Goal: Transaction & Acquisition: Book appointment/travel/reservation

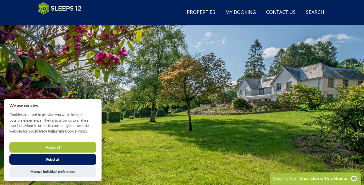
click at [79, 149] on button "Accept all" at bounding box center [52, 147] width 87 height 11
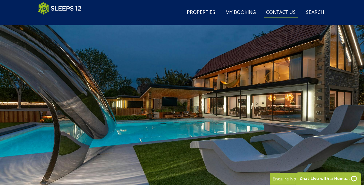
click at [288, 17] on link "Contact Us 01823 218596" at bounding box center [281, 12] width 34 height 11
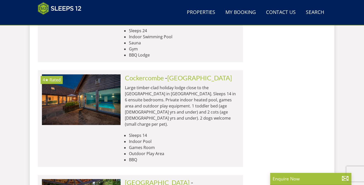
scroll to position [1125, 0]
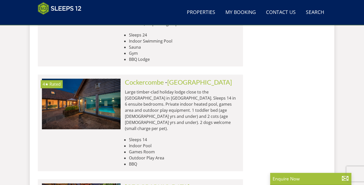
click at [242, 20] on div "Search Menu Properties My Booking Contact Us 01823 218596 Search Check Availabi…" at bounding box center [182, 12] width 304 height 21
click at [232, 89] on p "Large timber-clad holiday lodge close to the [GEOGRAPHIC_DATA] in [GEOGRAPHIC_D…" at bounding box center [182, 110] width 114 height 43
click at [231, 18] on div "Search Menu Properties My Booking Contact Us 01823 218596 Search Check Availabi…" at bounding box center [182, 12] width 304 height 21
click at [315, 11] on link "Search Check Availability" at bounding box center [315, 12] width 22 height 11
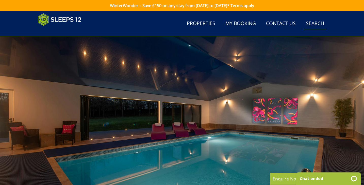
scroll to position [0, 0]
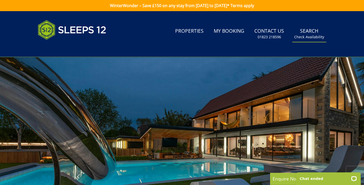
click at [312, 33] on link "Search Check Availability" at bounding box center [309, 34] width 34 height 16
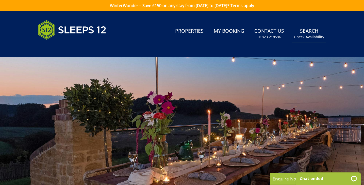
click at [313, 38] on small "Check Availability" at bounding box center [309, 36] width 30 height 5
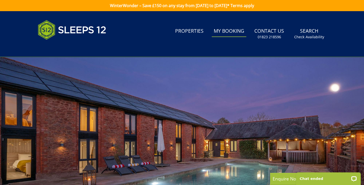
click at [225, 33] on link "My Booking" at bounding box center [229, 31] width 34 height 11
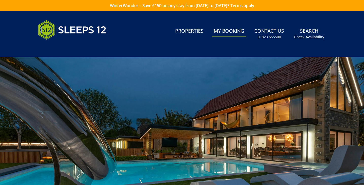
click at [225, 33] on link "My Booking" at bounding box center [229, 31] width 34 height 11
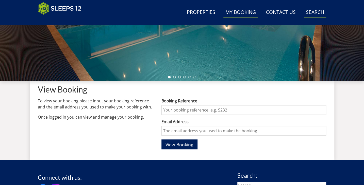
click at [320, 11] on link "Search Check Availability" at bounding box center [315, 12] width 22 height 11
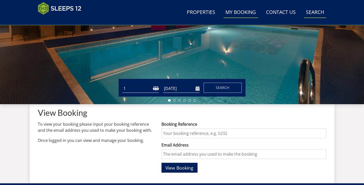
scroll to position [110, 0]
click at [156, 90] on select "1 2 3 4 5 6 7 8 9 10 11 12 13 14 15 16 17 18 19 20 21 22 23 24 25 26 27 28 29 3…" at bounding box center [140, 88] width 37 height 8
select select "12"
click at [122, 84] on select "1 2 3 4 5 6 7 8 9 10 11 12 13 14 15 16 17 18 19 20 21 22 23 24 25 26 27 28 29 3…" at bounding box center [140, 88] width 37 height 8
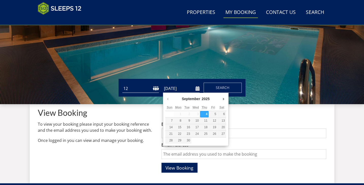
click at [196, 89] on input "[DATE]" at bounding box center [181, 88] width 37 height 8
type input "[DATE]"
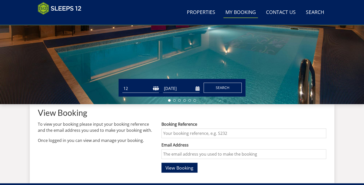
click at [226, 90] on span "Search" at bounding box center [223, 87] width 14 height 5
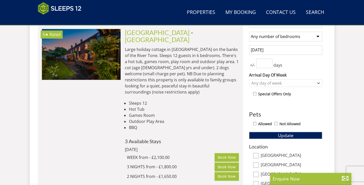
scroll to position [214, 0]
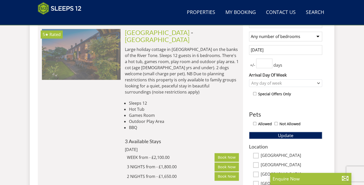
click at [114, 57] on img at bounding box center [81, 54] width 79 height 51
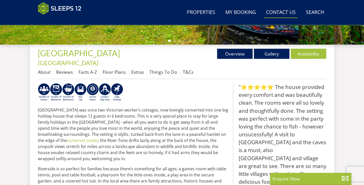
scroll to position [168, 0]
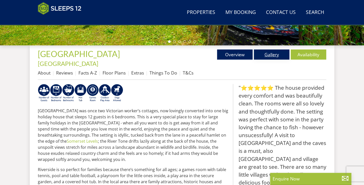
click at [277, 53] on link "Gallery" at bounding box center [272, 54] width 36 height 10
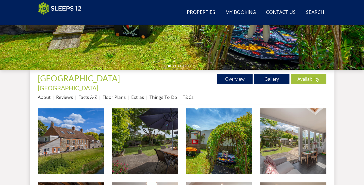
scroll to position [145, 0]
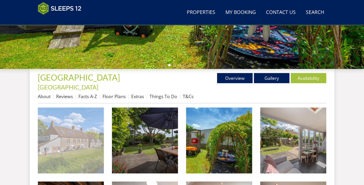
click at [93, 138] on img at bounding box center [71, 141] width 66 height 66
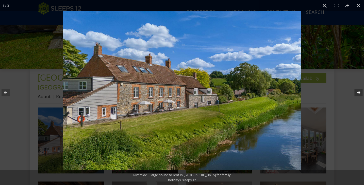
click at [358, 92] on button at bounding box center [355, 92] width 18 height 25
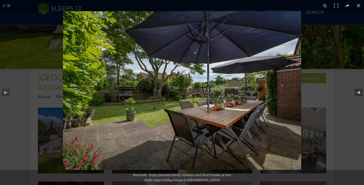
click at [358, 92] on button at bounding box center [355, 92] width 18 height 25
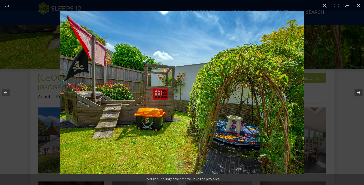
click at [358, 92] on button at bounding box center [355, 92] width 18 height 25
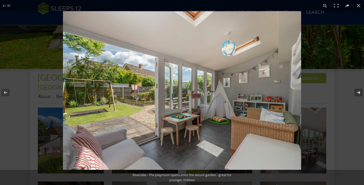
click at [358, 92] on button at bounding box center [355, 92] width 18 height 25
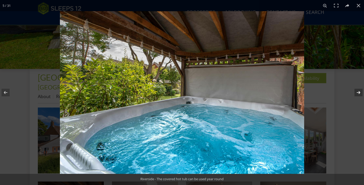
click at [358, 92] on button at bounding box center [355, 92] width 18 height 25
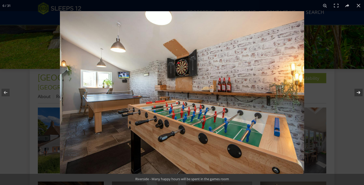
click at [358, 92] on button at bounding box center [355, 92] width 18 height 25
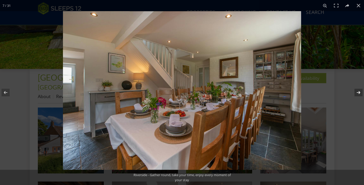
click at [358, 92] on button at bounding box center [355, 92] width 18 height 25
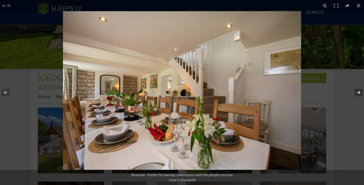
click at [358, 92] on button at bounding box center [355, 92] width 18 height 25
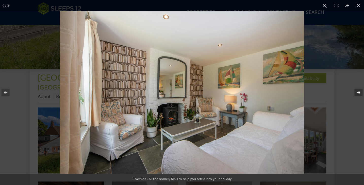
click at [358, 92] on button at bounding box center [355, 92] width 18 height 25
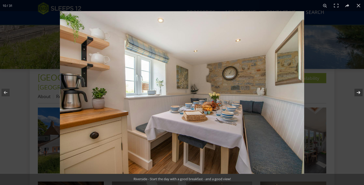
click at [358, 92] on button at bounding box center [355, 92] width 18 height 25
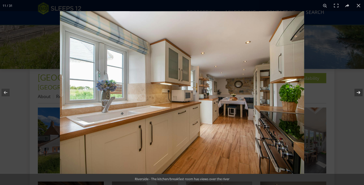
click at [358, 92] on button at bounding box center [355, 92] width 18 height 25
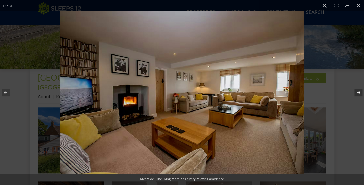
click at [358, 92] on button at bounding box center [355, 92] width 18 height 25
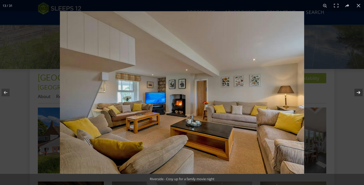
click at [358, 92] on button at bounding box center [355, 92] width 18 height 25
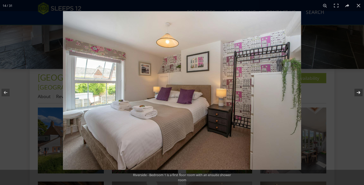
click at [358, 92] on button at bounding box center [355, 92] width 18 height 25
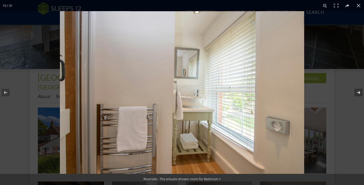
click at [358, 92] on button at bounding box center [355, 92] width 18 height 25
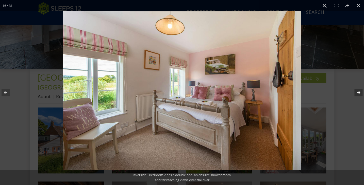
click at [358, 92] on button at bounding box center [355, 92] width 18 height 25
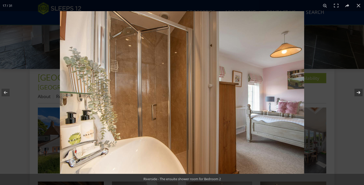
click at [358, 92] on button at bounding box center [355, 92] width 18 height 25
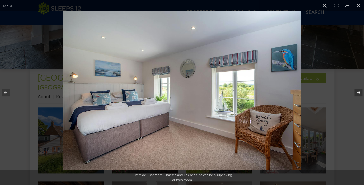
click at [358, 92] on button at bounding box center [355, 92] width 18 height 25
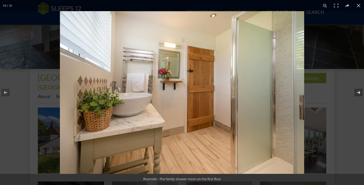
click at [358, 92] on button at bounding box center [355, 92] width 18 height 25
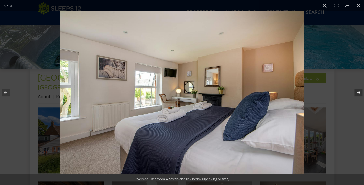
click at [358, 92] on button at bounding box center [355, 92] width 18 height 25
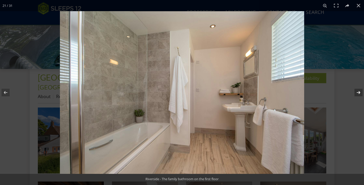
click at [358, 92] on button at bounding box center [355, 92] width 18 height 25
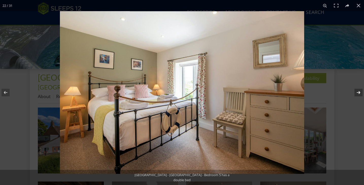
click at [358, 92] on button at bounding box center [355, 92] width 18 height 25
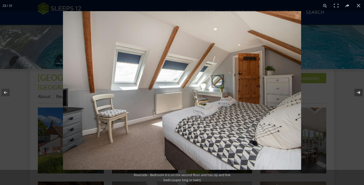
click at [358, 92] on button at bounding box center [355, 92] width 18 height 25
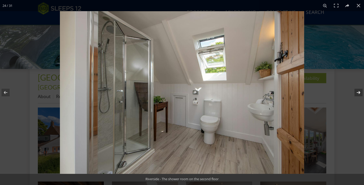
click at [358, 92] on button at bounding box center [355, 92] width 18 height 25
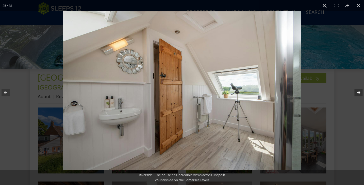
click at [358, 92] on button at bounding box center [355, 92] width 18 height 25
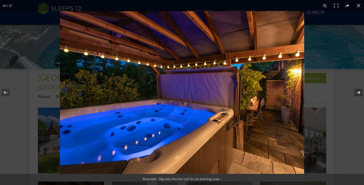
click at [358, 92] on button at bounding box center [355, 92] width 18 height 25
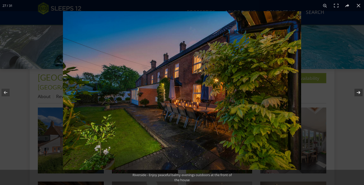
click at [358, 92] on button at bounding box center [355, 92] width 18 height 25
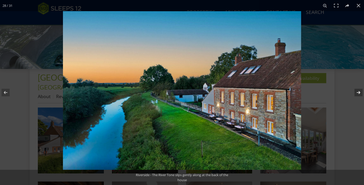
click at [358, 92] on button at bounding box center [355, 92] width 18 height 25
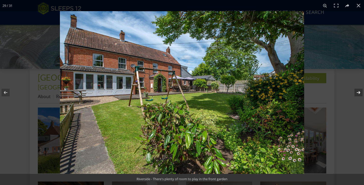
click at [358, 92] on button at bounding box center [355, 92] width 18 height 25
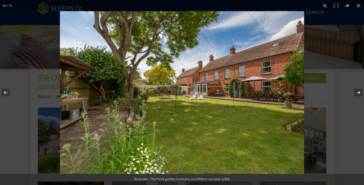
click at [358, 92] on button at bounding box center [355, 92] width 18 height 25
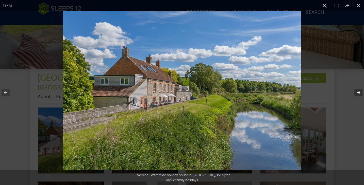
click at [358, 92] on button at bounding box center [355, 92] width 18 height 25
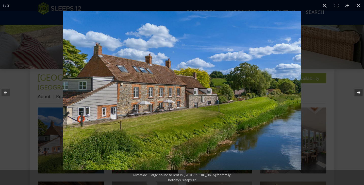
click at [358, 92] on button at bounding box center [355, 92] width 18 height 25
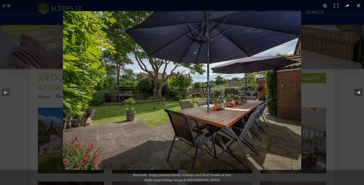
click at [358, 92] on button at bounding box center [355, 92] width 18 height 25
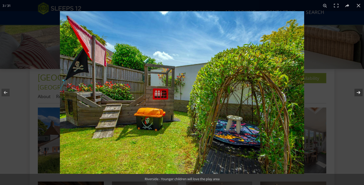
click at [358, 92] on button at bounding box center [355, 92] width 18 height 25
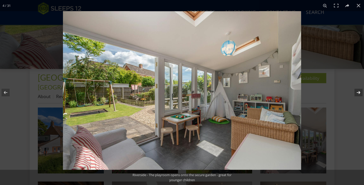
click at [358, 92] on button at bounding box center [355, 92] width 18 height 25
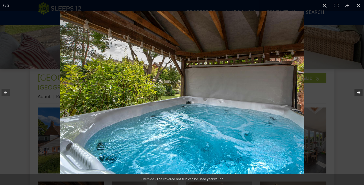
click at [358, 92] on button at bounding box center [355, 92] width 18 height 25
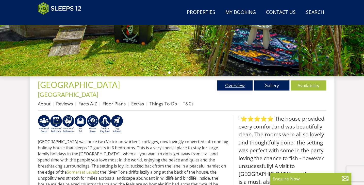
scroll to position [137, 0]
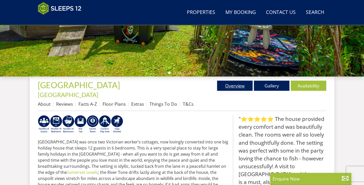
click at [239, 84] on link "Overview" at bounding box center [235, 86] width 36 height 10
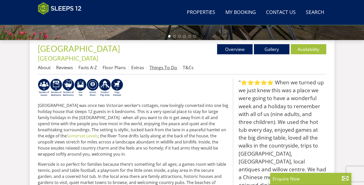
scroll to position [174, 0]
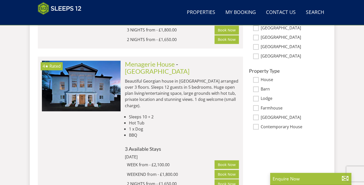
scroll to position [351, 0]
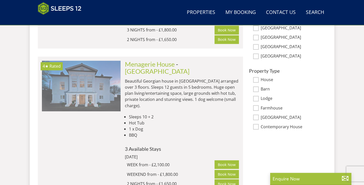
click at [114, 75] on img at bounding box center [81, 86] width 79 height 51
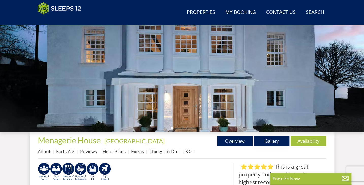
scroll to position [82, 0]
click at [270, 142] on link "Gallery" at bounding box center [272, 141] width 36 height 10
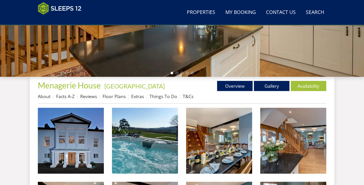
scroll to position [137, 0]
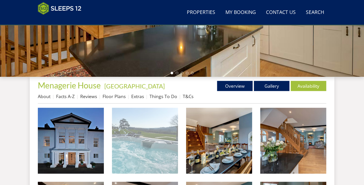
click at [119, 143] on img at bounding box center [145, 141] width 66 height 66
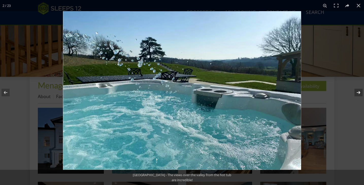
click at [359, 93] on button at bounding box center [355, 92] width 18 height 25
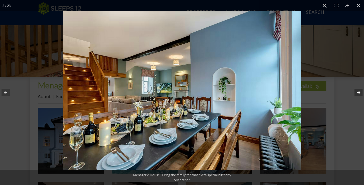
click at [359, 93] on button at bounding box center [355, 92] width 18 height 25
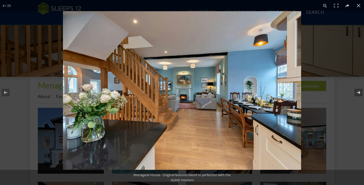
click at [359, 93] on button at bounding box center [355, 92] width 18 height 25
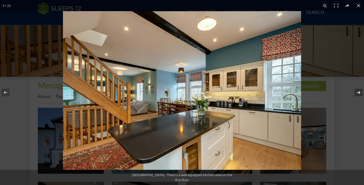
click at [359, 93] on button at bounding box center [355, 92] width 18 height 25
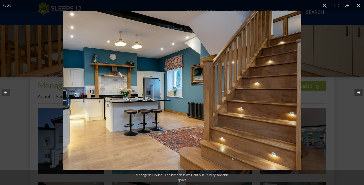
click at [359, 93] on button at bounding box center [355, 92] width 18 height 25
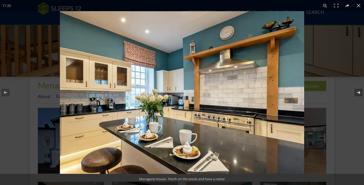
click at [359, 93] on button at bounding box center [355, 92] width 18 height 25
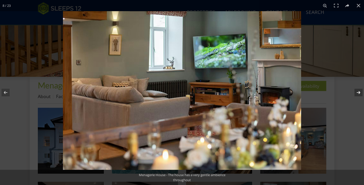
click at [359, 93] on button at bounding box center [355, 92] width 18 height 25
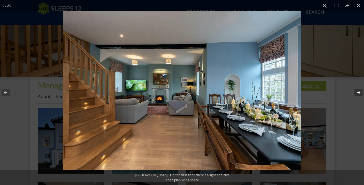
click at [359, 93] on button at bounding box center [355, 92] width 18 height 25
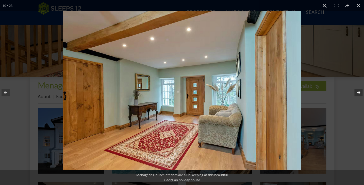
click at [359, 93] on button at bounding box center [355, 92] width 18 height 25
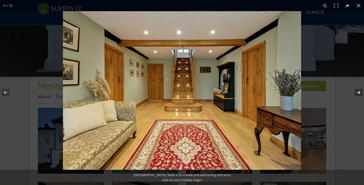
click at [359, 93] on button at bounding box center [355, 92] width 18 height 25
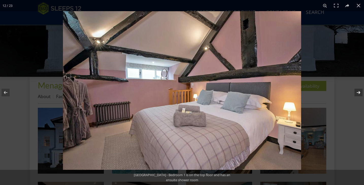
click at [359, 93] on button at bounding box center [355, 92] width 18 height 25
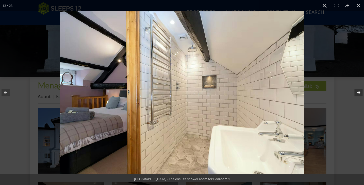
click at [359, 93] on button at bounding box center [355, 92] width 18 height 25
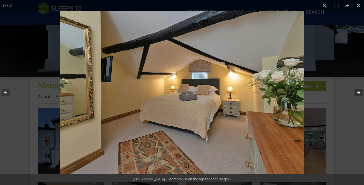
click at [359, 93] on button at bounding box center [355, 92] width 18 height 25
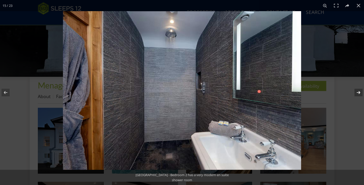
click at [359, 93] on button at bounding box center [355, 92] width 18 height 25
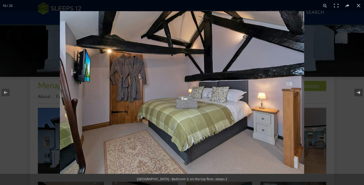
click at [359, 93] on button at bounding box center [355, 92] width 18 height 25
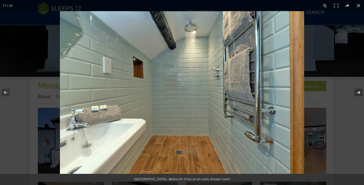
click at [359, 93] on button at bounding box center [355, 92] width 18 height 25
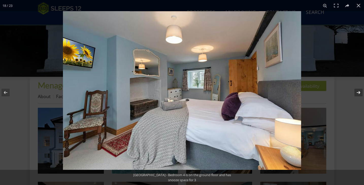
click at [359, 93] on button at bounding box center [355, 92] width 18 height 25
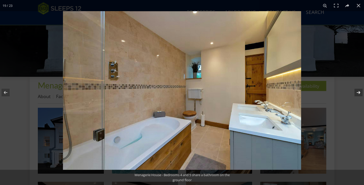
click at [359, 93] on button at bounding box center [355, 92] width 18 height 25
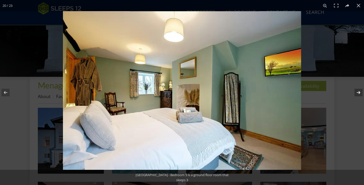
click at [359, 93] on button at bounding box center [355, 92] width 18 height 25
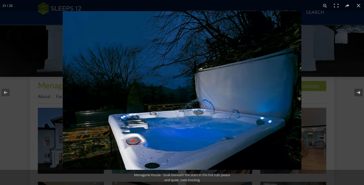
click at [359, 93] on button at bounding box center [355, 92] width 18 height 25
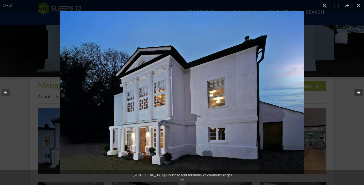
click at [359, 93] on button at bounding box center [355, 92] width 18 height 25
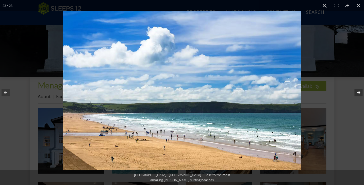
click at [359, 93] on button at bounding box center [355, 92] width 18 height 25
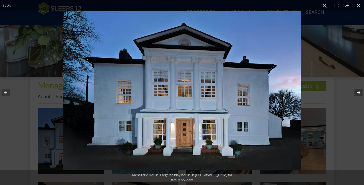
click at [359, 93] on button at bounding box center [355, 92] width 18 height 25
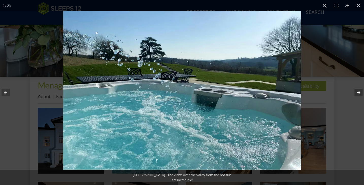
click at [359, 93] on button at bounding box center [355, 92] width 18 height 25
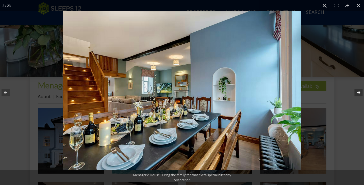
click at [359, 93] on button at bounding box center [355, 92] width 18 height 25
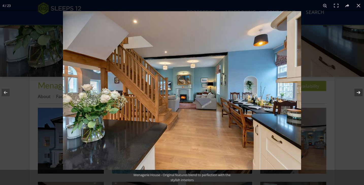
click at [359, 93] on button at bounding box center [355, 92] width 18 height 25
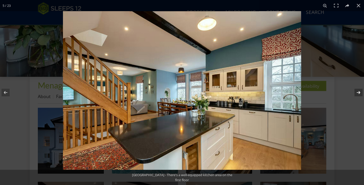
click at [359, 93] on button at bounding box center [355, 92] width 18 height 25
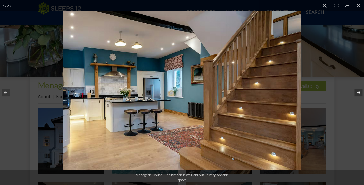
click at [359, 93] on button at bounding box center [355, 92] width 18 height 25
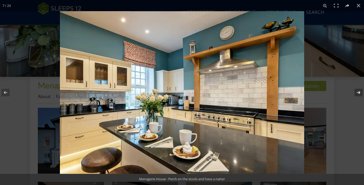
click at [359, 93] on button at bounding box center [355, 92] width 18 height 25
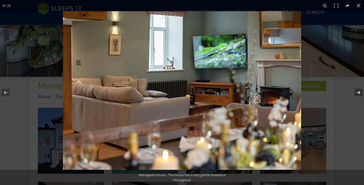
click at [359, 93] on button at bounding box center [355, 92] width 18 height 25
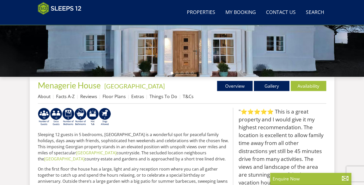
scroll to position [82, 0]
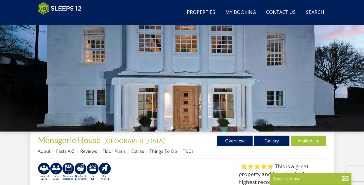
click at [234, 143] on link "Overview" at bounding box center [235, 141] width 36 height 10
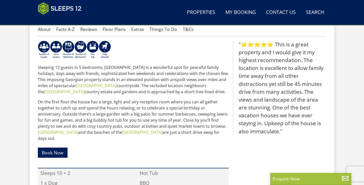
scroll to position [202, 0]
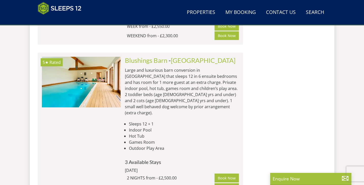
scroll to position [645, 0]
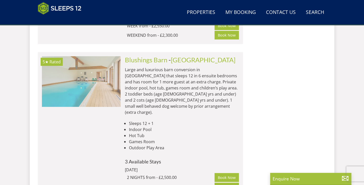
click at [116, 64] on img at bounding box center [81, 81] width 79 height 51
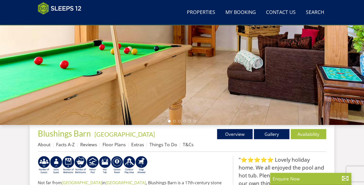
scroll to position [90, 0]
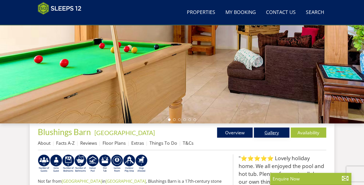
click at [276, 132] on link "Gallery" at bounding box center [272, 133] width 36 height 10
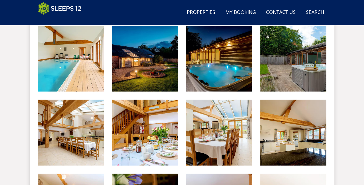
scroll to position [225, 0]
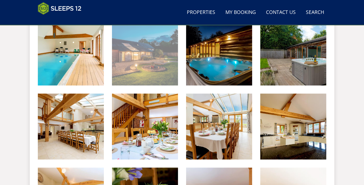
click at [128, 59] on img at bounding box center [145, 53] width 66 height 66
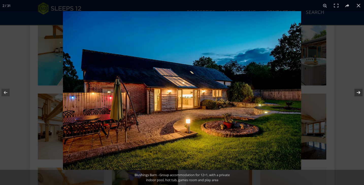
click at [356, 93] on button at bounding box center [355, 92] width 18 height 25
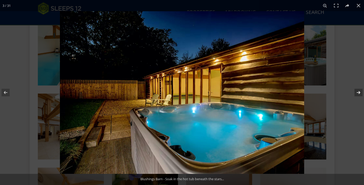
click at [356, 93] on button at bounding box center [355, 92] width 18 height 25
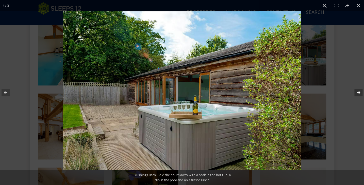
click at [356, 93] on button at bounding box center [355, 92] width 18 height 25
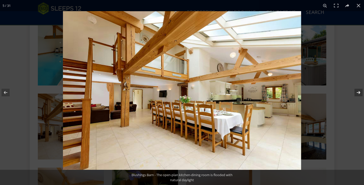
click at [356, 93] on button at bounding box center [355, 92] width 18 height 25
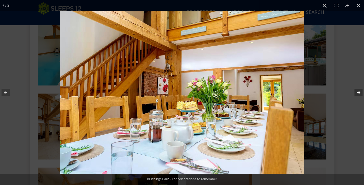
click at [356, 93] on button at bounding box center [355, 92] width 18 height 25
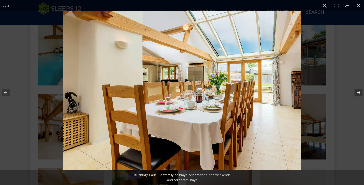
click at [356, 93] on button at bounding box center [355, 92] width 18 height 25
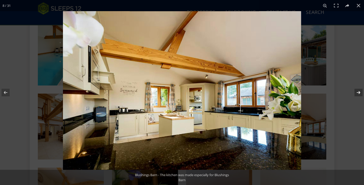
click at [356, 93] on button at bounding box center [355, 92] width 18 height 25
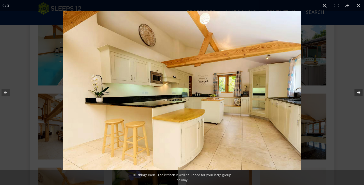
click at [356, 93] on button at bounding box center [355, 92] width 18 height 25
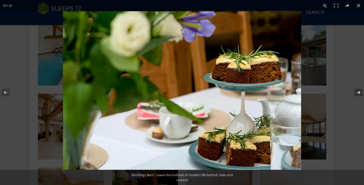
click at [356, 93] on button at bounding box center [355, 92] width 18 height 25
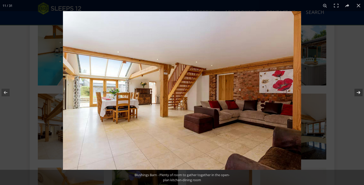
click at [356, 93] on button at bounding box center [355, 92] width 18 height 25
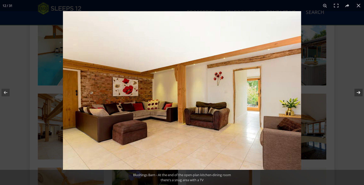
click at [356, 93] on button at bounding box center [355, 92] width 18 height 25
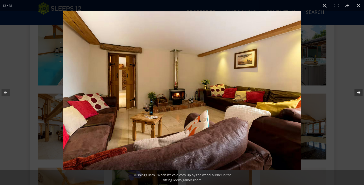
click at [356, 93] on button at bounding box center [355, 92] width 18 height 25
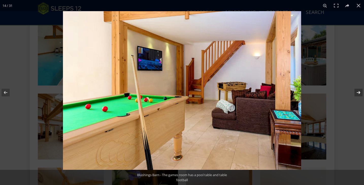
click at [356, 93] on button at bounding box center [355, 92] width 18 height 25
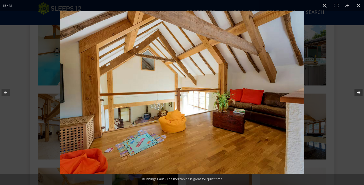
click at [356, 93] on button at bounding box center [355, 92] width 18 height 25
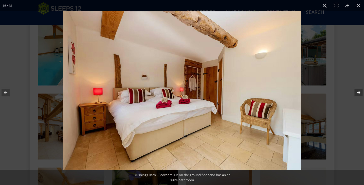
click at [356, 93] on button at bounding box center [355, 92] width 18 height 25
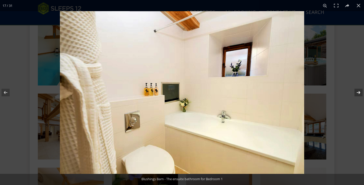
click at [356, 93] on button at bounding box center [355, 92] width 18 height 25
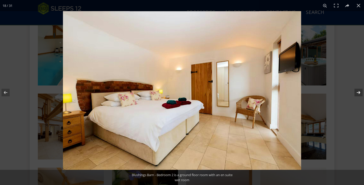
click at [356, 93] on button at bounding box center [355, 92] width 18 height 25
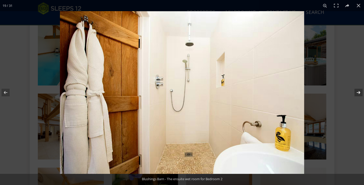
click at [356, 93] on button at bounding box center [355, 92] width 18 height 25
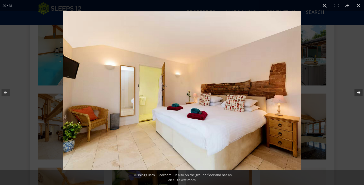
click at [356, 93] on button at bounding box center [355, 92] width 18 height 25
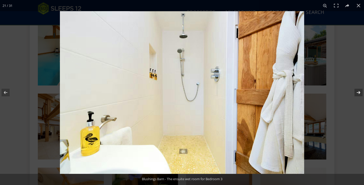
click at [356, 93] on button at bounding box center [355, 92] width 18 height 25
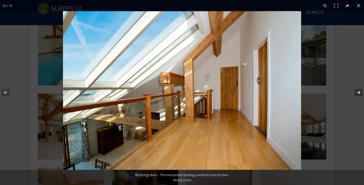
click at [356, 93] on button at bounding box center [355, 92] width 18 height 25
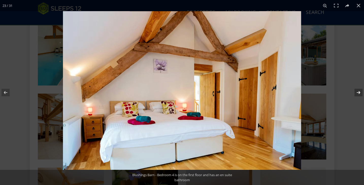
click at [356, 93] on button at bounding box center [355, 92] width 18 height 25
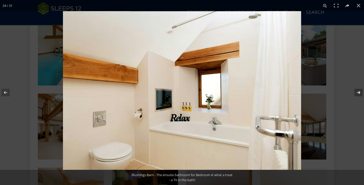
click at [356, 93] on button at bounding box center [355, 92] width 18 height 25
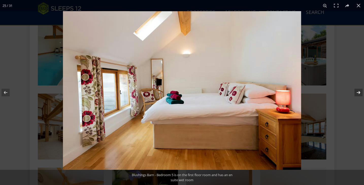
click at [356, 93] on button at bounding box center [355, 92] width 18 height 25
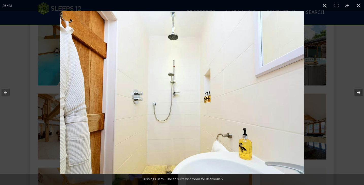
click at [356, 93] on button at bounding box center [355, 92] width 18 height 25
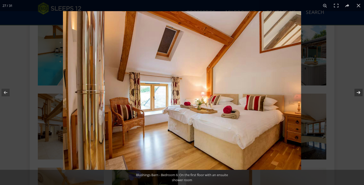
click at [356, 93] on button at bounding box center [355, 92] width 18 height 25
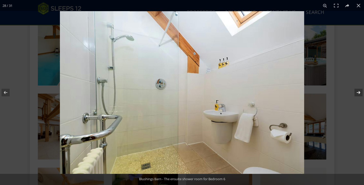
click at [356, 93] on button at bounding box center [355, 92] width 18 height 25
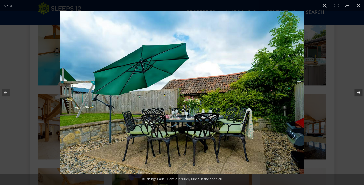
click at [356, 93] on button at bounding box center [355, 92] width 18 height 25
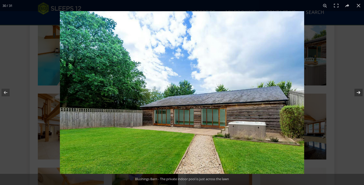
click at [356, 93] on button at bounding box center [355, 92] width 18 height 25
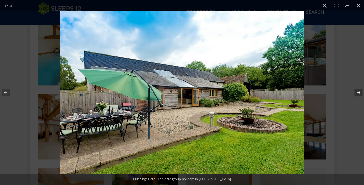
click at [356, 93] on button at bounding box center [355, 92] width 18 height 25
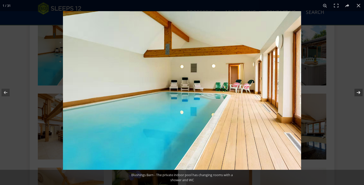
click at [356, 93] on button at bounding box center [355, 92] width 18 height 25
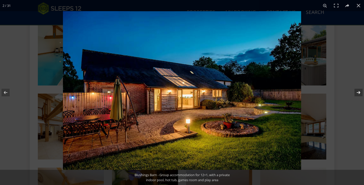
click at [356, 93] on button at bounding box center [355, 92] width 18 height 25
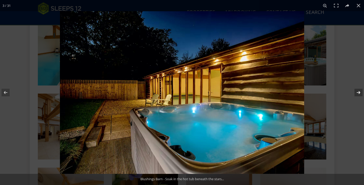
click at [356, 93] on button at bounding box center [355, 92] width 18 height 25
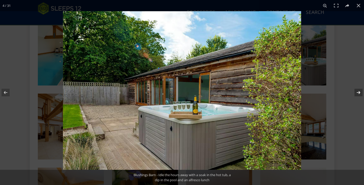
click at [356, 93] on button at bounding box center [355, 92] width 18 height 25
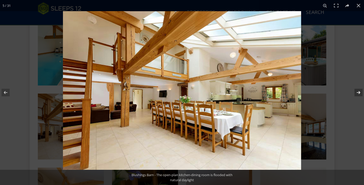
click at [356, 93] on button at bounding box center [355, 92] width 18 height 25
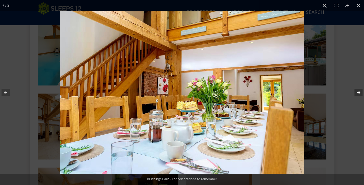
click at [356, 93] on button at bounding box center [355, 92] width 18 height 25
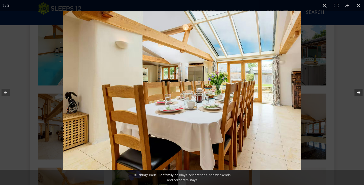
click at [356, 93] on button at bounding box center [355, 92] width 18 height 25
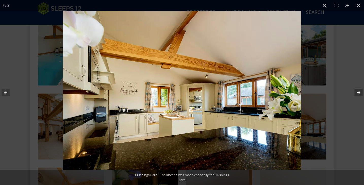
click at [356, 93] on button at bounding box center [355, 92] width 18 height 25
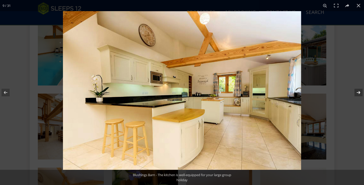
click at [356, 93] on button at bounding box center [355, 92] width 18 height 25
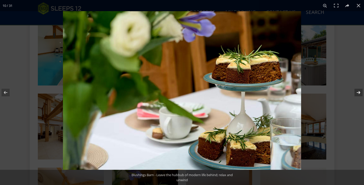
click at [356, 93] on button at bounding box center [355, 92] width 18 height 25
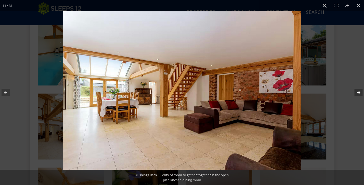
click at [356, 93] on button at bounding box center [355, 92] width 18 height 25
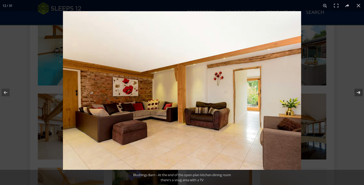
click at [356, 93] on button at bounding box center [355, 92] width 18 height 25
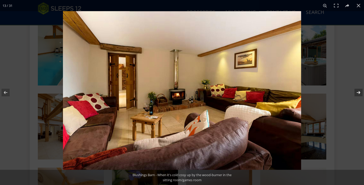
click at [356, 93] on button at bounding box center [355, 92] width 18 height 25
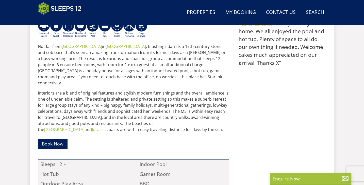
scroll to position [90, 0]
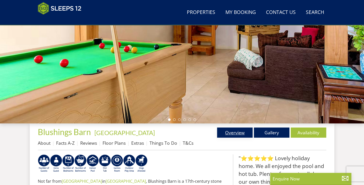
click at [234, 133] on link "Overview" at bounding box center [235, 133] width 36 height 10
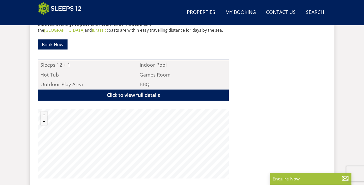
scroll to position [324, 0]
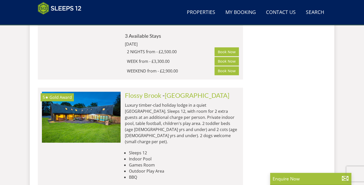
scroll to position [771, 0]
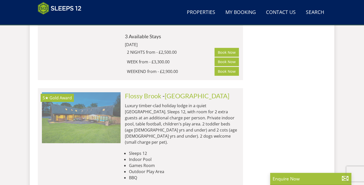
click at [113, 92] on img at bounding box center [81, 117] width 79 height 51
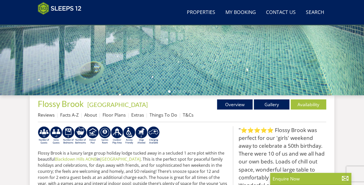
scroll to position [118, 0]
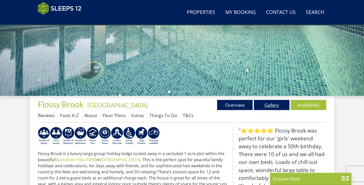
click at [263, 108] on link "Gallery" at bounding box center [272, 105] width 36 height 10
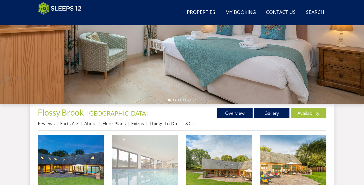
scroll to position [110, 0]
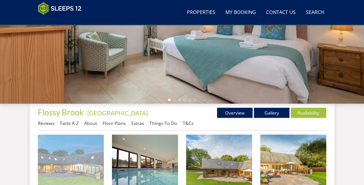
click at [98, 154] on img at bounding box center [71, 168] width 66 height 66
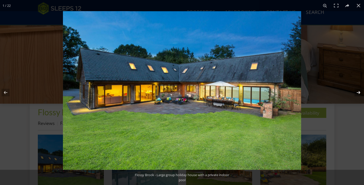
click at [358, 94] on button at bounding box center [355, 92] width 18 height 25
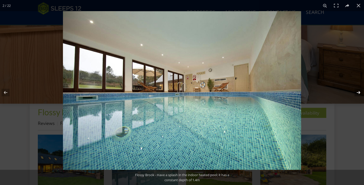
click at [358, 94] on button at bounding box center [355, 92] width 18 height 25
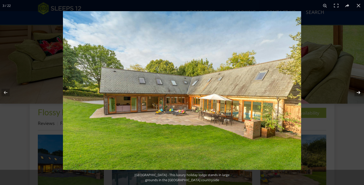
click at [358, 94] on button at bounding box center [355, 92] width 18 height 25
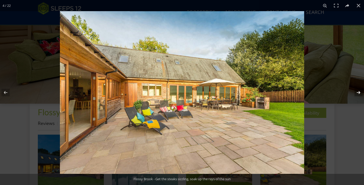
click at [358, 94] on button at bounding box center [355, 92] width 18 height 25
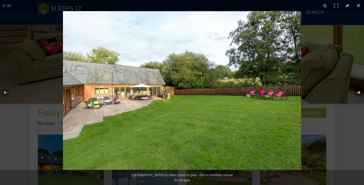
click at [358, 94] on button at bounding box center [355, 92] width 18 height 25
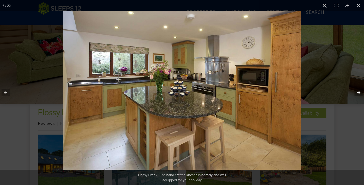
click at [358, 94] on button at bounding box center [355, 92] width 18 height 25
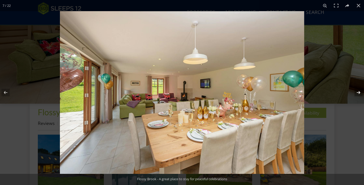
click at [358, 94] on button at bounding box center [355, 92] width 18 height 25
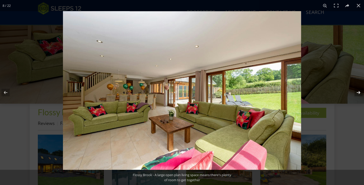
click at [358, 94] on button at bounding box center [355, 92] width 18 height 25
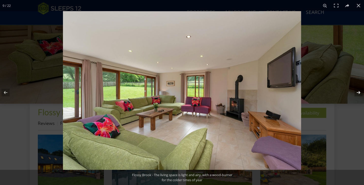
click at [358, 94] on button at bounding box center [355, 92] width 18 height 25
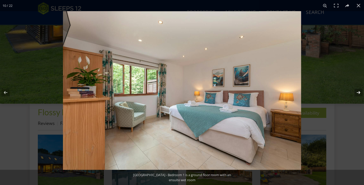
click at [358, 94] on button at bounding box center [355, 92] width 18 height 25
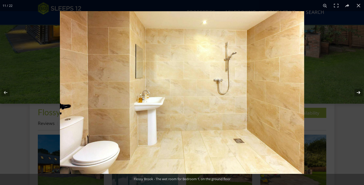
click at [358, 94] on button at bounding box center [355, 92] width 18 height 25
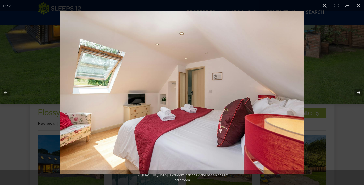
click at [358, 94] on button at bounding box center [355, 92] width 18 height 25
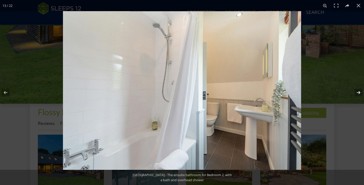
click at [358, 94] on button at bounding box center [355, 92] width 18 height 25
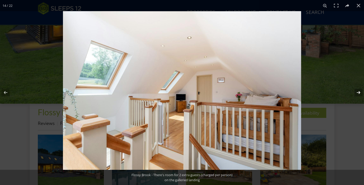
click at [358, 94] on button at bounding box center [355, 92] width 18 height 25
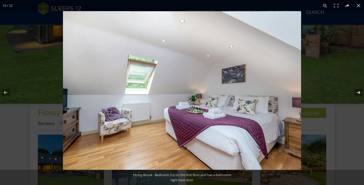
click at [358, 94] on button at bounding box center [355, 92] width 18 height 25
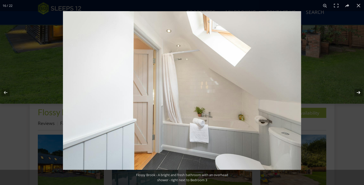
click at [358, 94] on button at bounding box center [355, 92] width 18 height 25
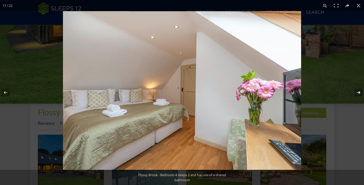
click at [358, 94] on button at bounding box center [355, 92] width 18 height 25
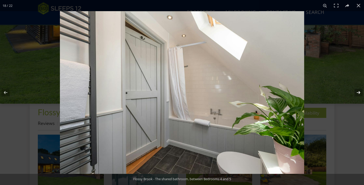
click at [358, 94] on button at bounding box center [355, 92] width 18 height 25
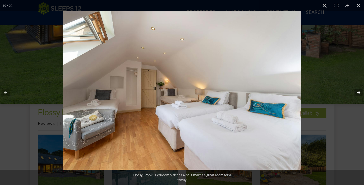
click at [358, 94] on button at bounding box center [355, 92] width 18 height 25
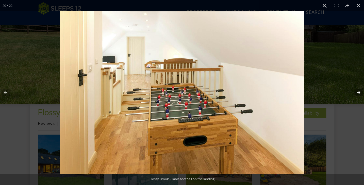
click at [358, 94] on button at bounding box center [355, 92] width 18 height 25
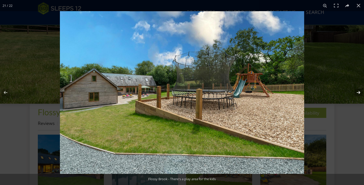
click at [358, 94] on button at bounding box center [355, 92] width 18 height 25
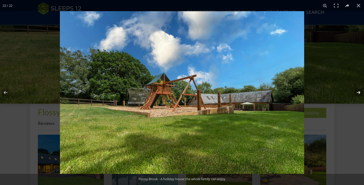
click at [358, 94] on button at bounding box center [355, 92] width 18 height 25
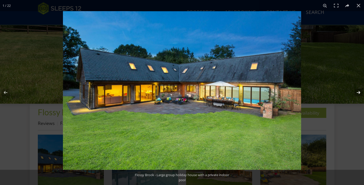
click at [358, 94] on button at bounding box center [355, 92] width 18 height 25
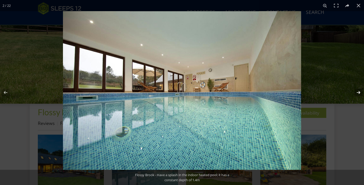
click at [358, 94] on button at bounding box center [355, 92] width 18 height 25
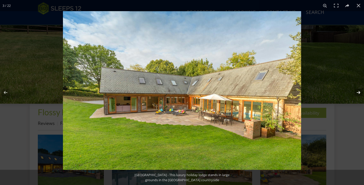
click at [358, 94] on button at bounding box center [355, 92] width 18 height 25
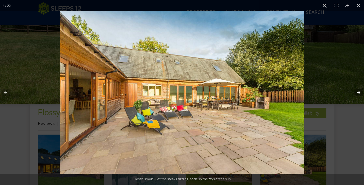
click at [358, 94] on button at bounding box center [355, 92] width 18 height 25
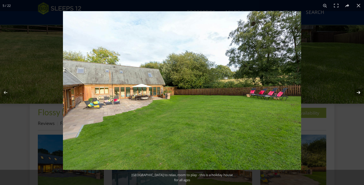
click at [358, 94] on button at bounding box center [355, 92] width 18 height 25
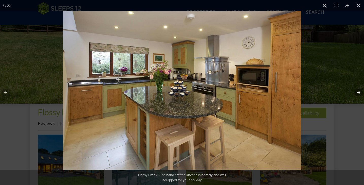
click at [358, 94] on button at bounding box center [355, 92] width 18 height 25
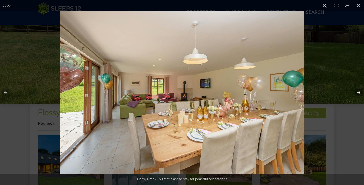
click at [358, 94] on button at bounding box center [355, 92] width 18 height 25
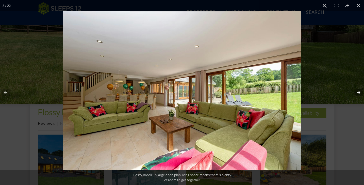
click at [358, 94] on button at bounding box center [355, 92] width 18 height 25
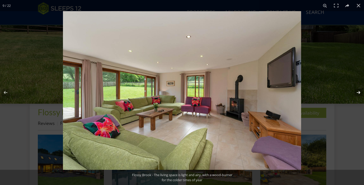
click at [358, 94] on button at bounding box center [355, 92] width 18 height 25
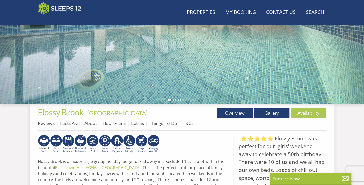
scroll to position [118, 0]
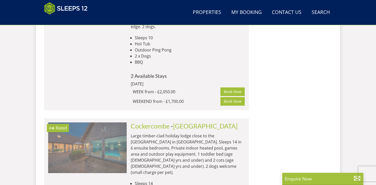
scroll to position [1305, 0]
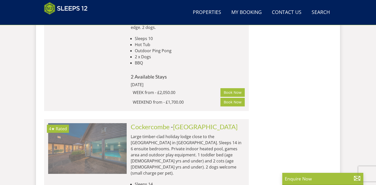
click at [101, 123] on img at bounding box center [87, 148] width 79 height 51
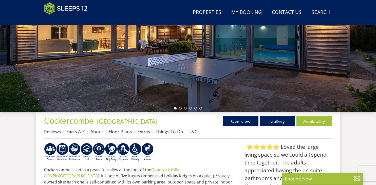
scroll to position [108, 0]
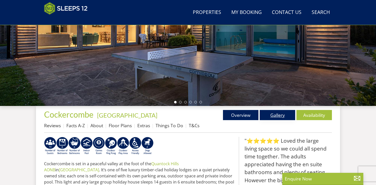
click at [280, 117] on link "Gallery" at bounding box center [278, 115] width 36 height 10
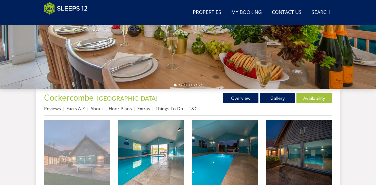
scroll to position [125, 0]
click at [85, 139] on img at bounding box center [77, 153] width 66 height 66
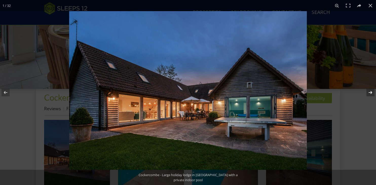
click at [363, 93] on button at bounding box center [368, 92] width 18 height 25
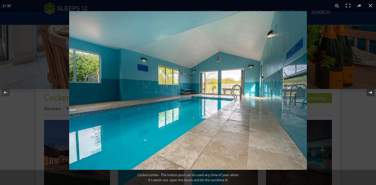
click at [363, 94] on button at bounding box center [368, 92] width 18 height 25
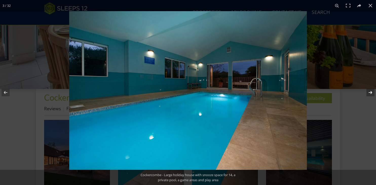
click at [363, 94] on button at bounding box center [368, 92] width 18 height 25
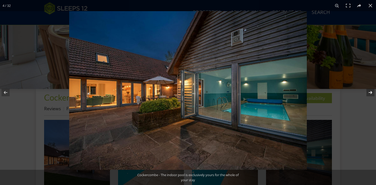
click at [363, 94] on button at bounding box center [368, 92] width 18 height 25
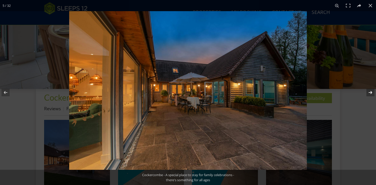
click at [363, 94] on button at bounding box center [368, 92] width 18 height 25
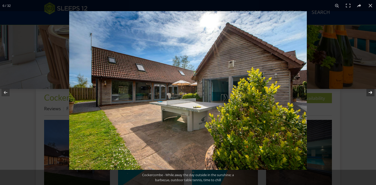
click at [363, 94] on button at bounding box center [368, 92] width 18 height 25
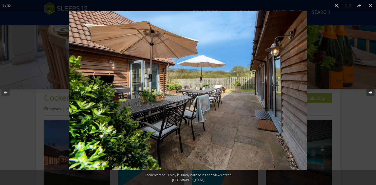
click at [363, 94] on button at bounding box center [368, 92] width 18 height 25
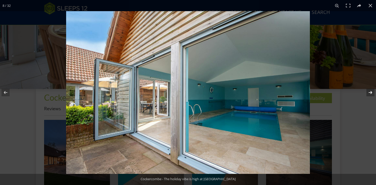
click at [363, 94] on button at bounding box center [368, 92] width 18 height 25
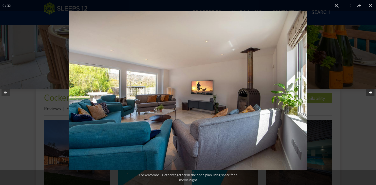
click at [363, 94] on button at bounding box center [368, 92] width 18 height 25
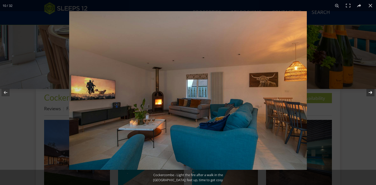
click at [363, 94] on button at bounding box center [368, 92] width 18 height 25
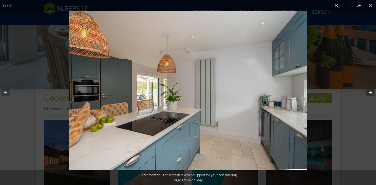
click at [363, 94] on button at bounding box center [368, 92] width 18 height 25
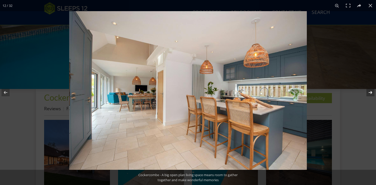
click at [363, 94] on button at bounding box center [368, 92] width 18 height 25
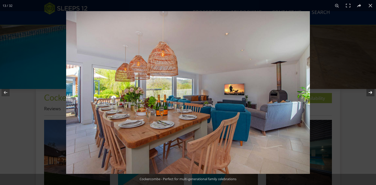
click at [363, 94] on button at bounding box center [368, 92] width 18 height 25
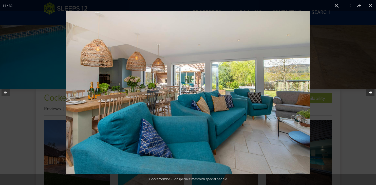
click at [363, 94] on button at bounding box center [368, 92] width 18 height 25
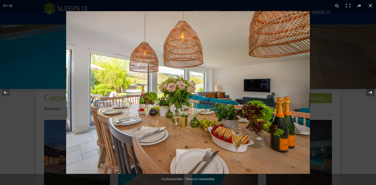
click at [363, 94] on button at bounding box center [368, 92] width 18 height 25
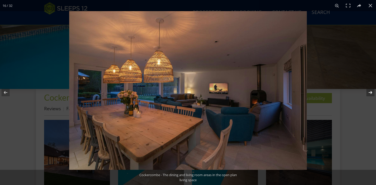
click at [363, 94] on button at bounding box center [368, 92] width 18 height 25
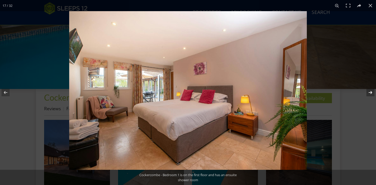
click at [363, 94] on button at bounding box center [368, 92] width 18 height 25
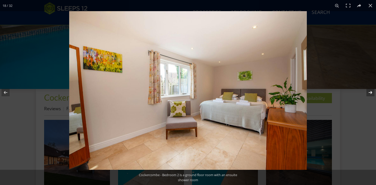
click at [363, 94] on button at bounding box center [368, 92] width 18 height 25
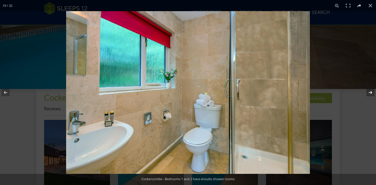
click at [363, 94] on button at bounding box center [368, 92] width 18 height 25
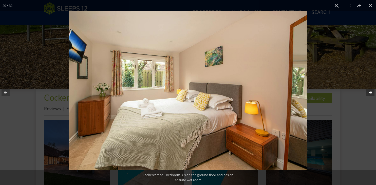
click at [363, 94] on button at bounding box center [368, 92] width 18 height 25
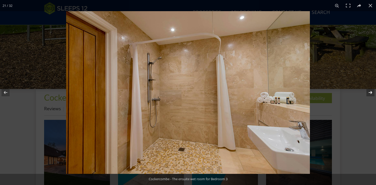
click at [363, 94] on button at bounding box center [368, 92] width 18 height 25
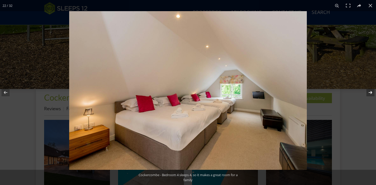
click at [363, 94] on button at bounding box center [368, 92] width 18 height 25
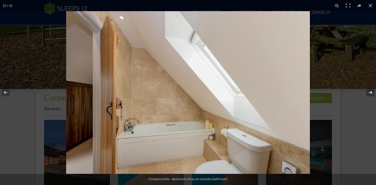
click at [363, 94] on button at bounding box center [368, 92] width 18 height 25
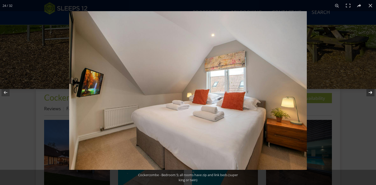
click at [363, 94] on button at bounding box center [368, 92] width 18 height 25
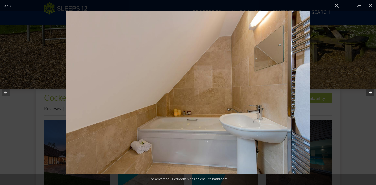
click at [363, 94] on button at bounding box center [368, 92] width 18 height 25
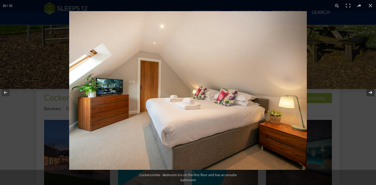
click at [363, 94] on button at bounding box center [368, 92] width 18 height 25
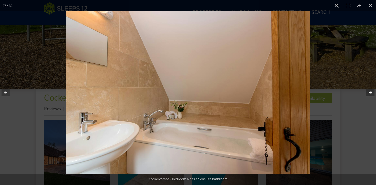
click at [363, 94] on button at bounding box center [368, 92] width 18 height 25
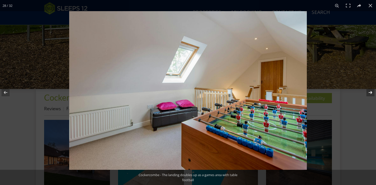
click at [363, 94] on button at bounding box center [368, 92] width 18 height 25
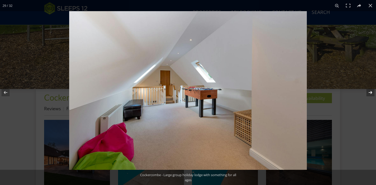
click at [363, 94] on button at bounding box center [368, 92] width 18 height 25
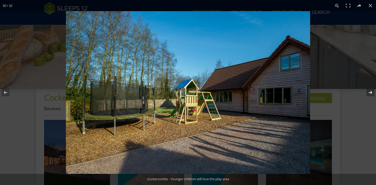
click at [363, 94] on button at bounding box center [368, 92] width 18 height 25
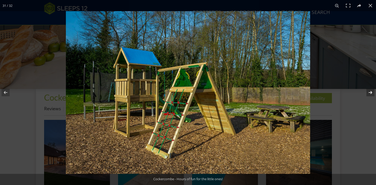
click at [363, 94] on button at bounding box center [368, 92] width 18 height 25
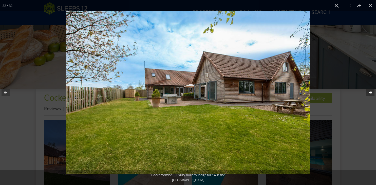
click at [363, 94] on button at bounding box center [368, 92] width 18 height 25
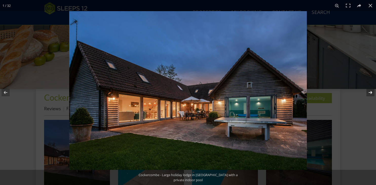
click at [363, 94] on button at bounding box center [368, 92] width 18 height 25
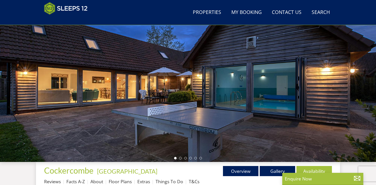
scroll to position [51, 0]
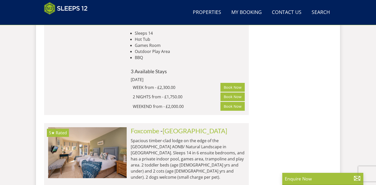
scroll to position [1619, 0]
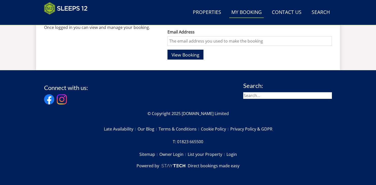
scroll to position [110, 0]
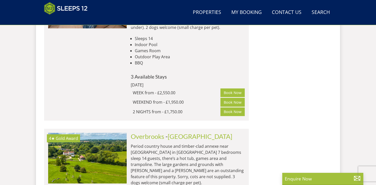
scroll to position [1768, 0]
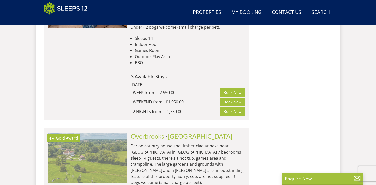
click at [123, 133] on img at bounding box center [87, 158] width 79 height 51
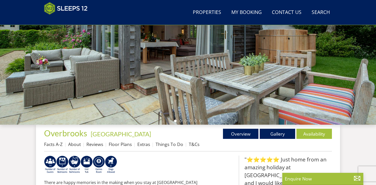
scroll to position [90, 0]
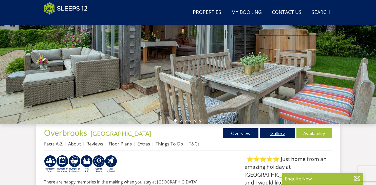
click at [270, 135] on link "Gallery" at bounding box center [278, 133] width 36 height 10
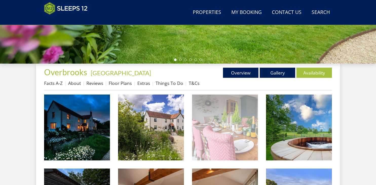
scroll to position [155, 0]
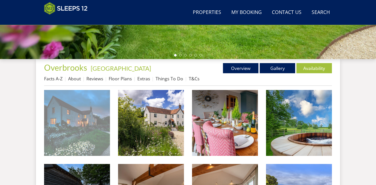
click at [94, 136] on img at bounding box center [77, 123] width 66 height 66
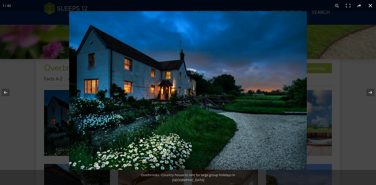
click at [318, 117] on div at bounding box center [257, 103] width 376 height 185
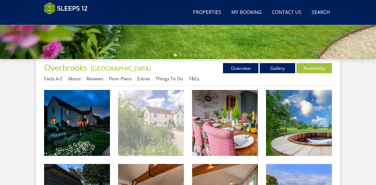
click at [142, 130] on img at bounding box center [151, 123] width 66 height 66
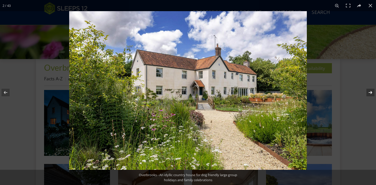
click at [363, 91] on button at bounding box center [368, 92] width 18 height 25
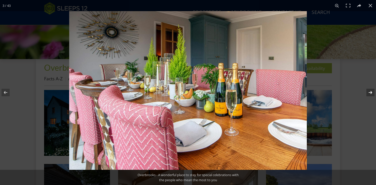
click at [363, 91] on button at bounding box center [368, 92] width 18 height 25
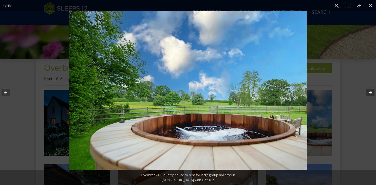
click at [363, 91] on button at bounding box center [368, 92] width 18 height 25
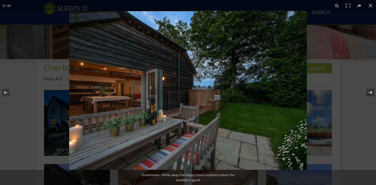
click at [363, 91] on button at bounding box center [368, 92] width 18 height 25
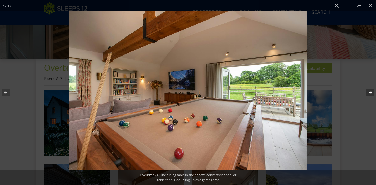
click at [363, 91] on button at bounding box center [368, 92] width 18 height 25
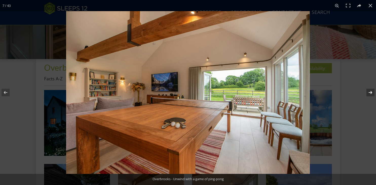
click at [363, 91] on button at bounding box center [368, 92] width 18 height 25
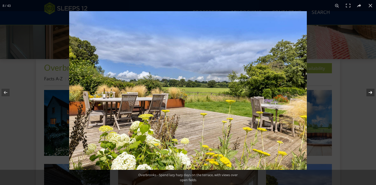
click at [363, 91] on button at bounding box center [368, 92] width 18 height 25
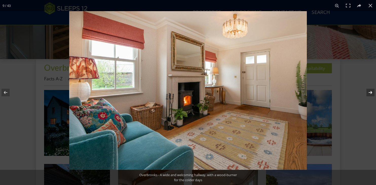
click at [363, 91] on button at bounding box center [368, 92] width 18 height 25
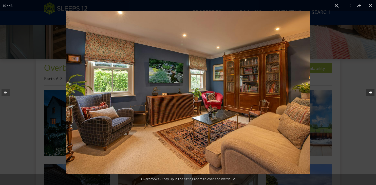
click at [363, 91] on button at bounding box center [368, 92] width 18 height 25
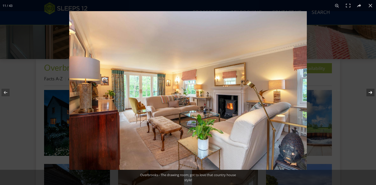
click at [363, 91] on button at bounding box center [368, 92] width 18 height 25
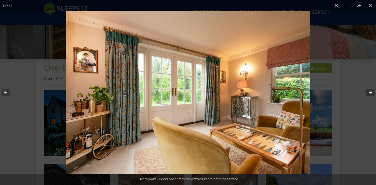
click at [363, 91] on button at bounding box center [368, 92] width 18 height 25
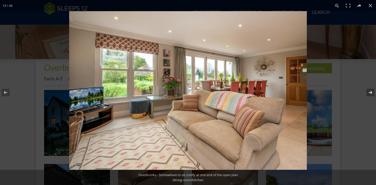
click at [363, 91] on button at bounding box center [368, 92] width 18 height 25
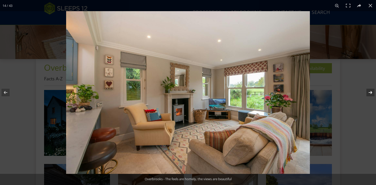
click at [363, 91] on button at bounding box center [368, 92] width 18 height 25
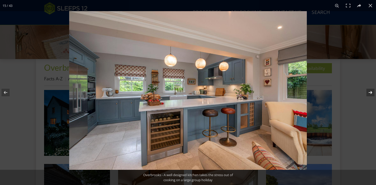
click at [363, 91] on button at bounding box center [368, 92] width 18 height 25
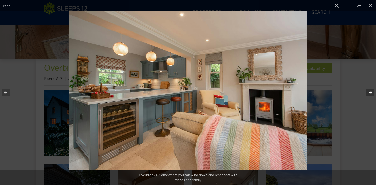
click at [363, 91] on button at bounding box center [368, 92] width 18 height 25
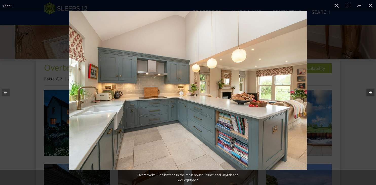
click at [363, 91] on button at bounding box center [368, 92] width 18 height 25
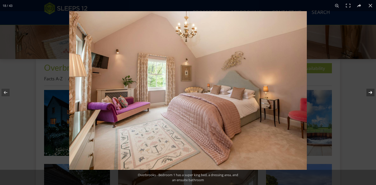
click at [363, 91] on button at bounding box center [368, 92] width 18 height 25
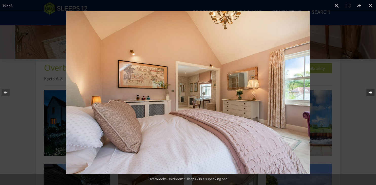
click at [363, 91] on button at bounding box center [368, 92] width 18 height 25
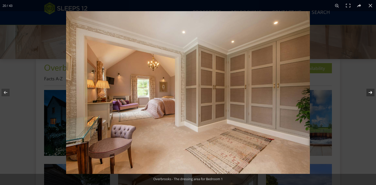
click at [363, 91] on button at bounding box center [368, 92] width 18 height 25
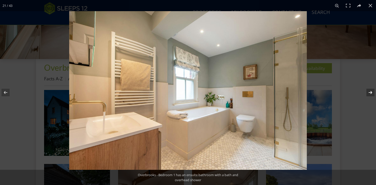
click at [363, 91] on button at bounding box center [368, 92] width 18 height 25
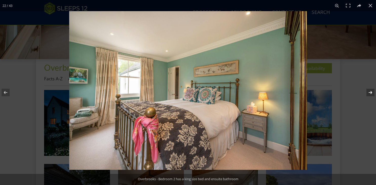
click at [363, 91] on button at bounding box center [368, 92] width 18 height 25
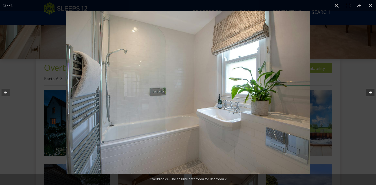
click at [363, 91] on button at bounding box center [368, 92] width 18 height 25
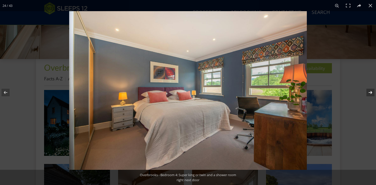
click at [363, 91] on button at bounding box center [368, 92] width 18 height 25
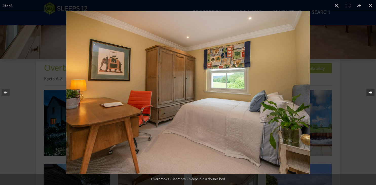
click at [363, 91] on button at bounding box center [368, 92] width 18 height 25
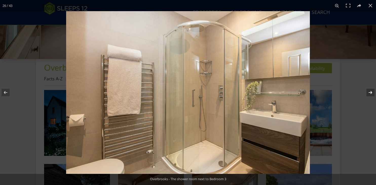
click at [363, 91] on button at bounding box center [368, 92] width 18 height 25
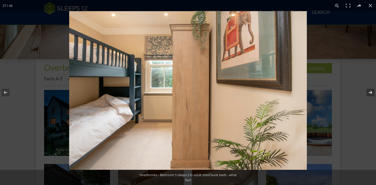
click at [363, 91] on button at bounding box center [368, 92] width 18 height 25
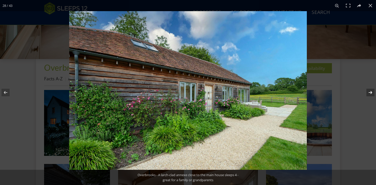
click at [363, 91] on button at bounding box center [368, 92] width 18 height 25
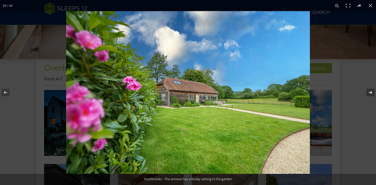
click at [363, 91] on button at bounding box center [368, 92] width 18 height 25
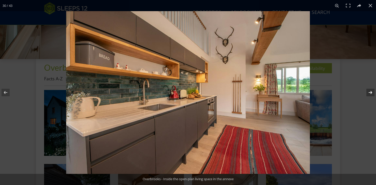
click at [363, 91] on button at bounding box center [368, 92] width 18 height 25
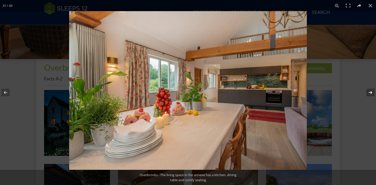
click at [363, 91] on button at bounding box center [368, 92] width 18 height 25
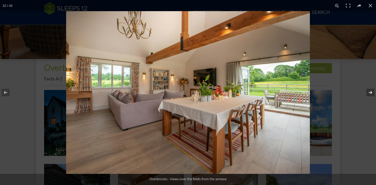
click at [363, 91] on button at bounding box center [368, 92] width 18 height 25
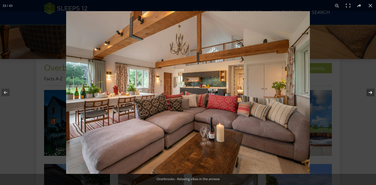
click at [363, 91] on button at bounding box center [368, 92] width 18 height 25
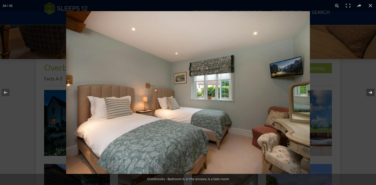
click at [363, 91] on button at bounding box center [368, 92] width 18 height 25
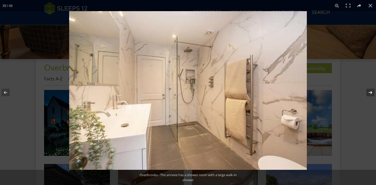
click at [363, 91] on button at bounding box center [368, 92] width 18 height 25
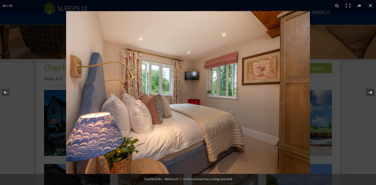
click at [363, 91] on button at bounding box center [368, 92] width 18 height 25
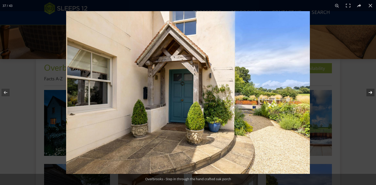
click at [363, 91] on button at bounding box center [368, 92] width 18 height 25
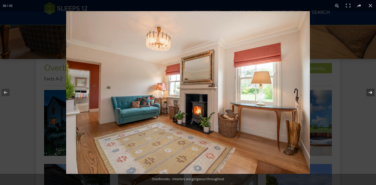
click at [363, 91] on button at bounding box center [368, 92] width 18 height 25
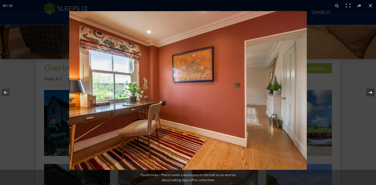
click at [363, 91] on button at bounding box center [368, 92] width 18 height 25
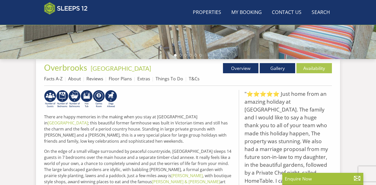
scroll to position [90, 0]
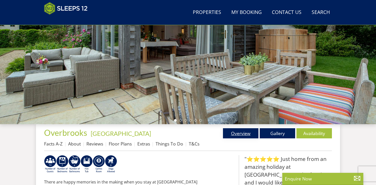
click at [235, 132] on link "Overview" at bounding box center [241, 133] width 36 height 10
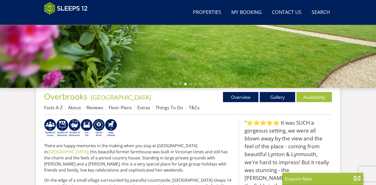
scroll to position [127, 0]
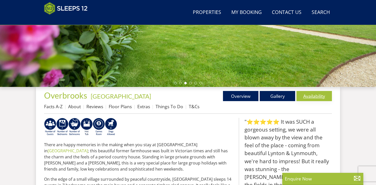
click at [314, 99] on link "Availability" at bounding box center [315, 96] width 36 height 10
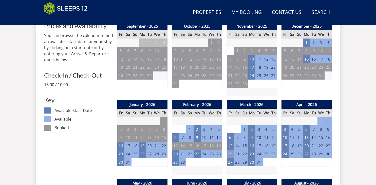
scroll to position [224, 0]
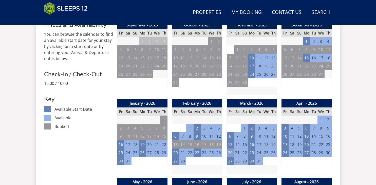
click at [229, 154] on td "20" at bounding box center [230, 153] width 7 height 8
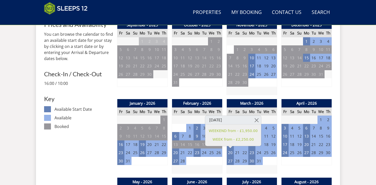
click at [246, 153] on td "22" at bounding box center [244, 153] width 7 height 8
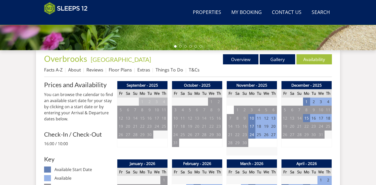
scroll to position [161, 0]
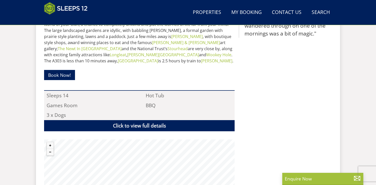
scroll to position [294, 0]
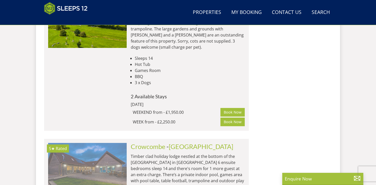
scroll to position [1904, 0]
click at [121, 143] on img at bounding box center [87, 168] width 79 height 51
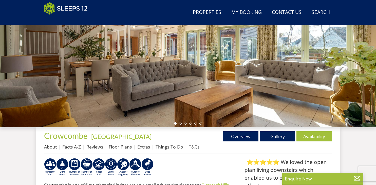
scroll to position [87, 0]
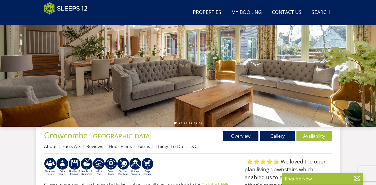
click at [274, 136] on link "Gallery" at bounding box center [278, 136] width 36 height 10
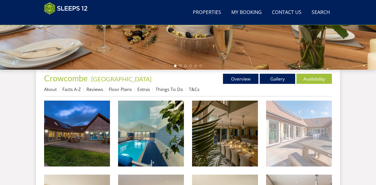
scroll to position [145, 0]
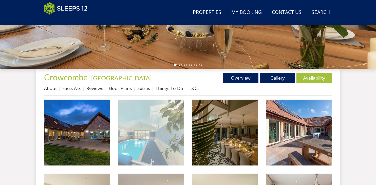
click at [147, 154] on img at bounding box center [151, 133] width 66 height 66
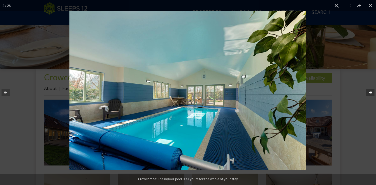
click at [363, 91] on button at bounding box center [368, 92] width 18 height 25
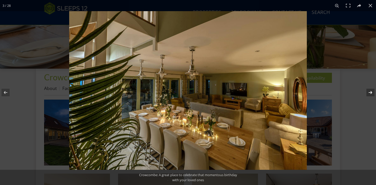
click at [363, 91] on button at bounding box center [368, 92] width 18 height 25
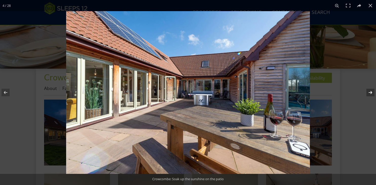
click at [363, 91] on button at bounding box center [368, 92] width 18 height 25
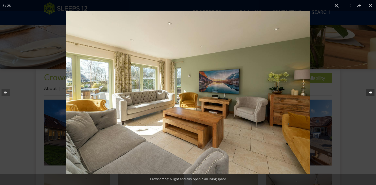
click at [363, 91] on button at bounding box center [368, 92] width 18 height 25
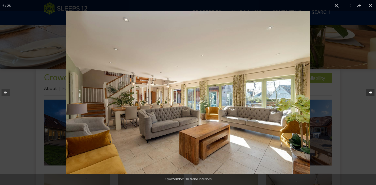
click at [363, 91] on button at bounding box center [368, 92] width 18 height 25
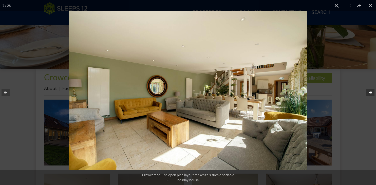
click at [363, 91] on button at bounding box center [368, 92] width 18 height 25
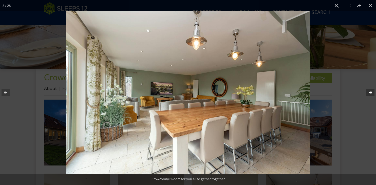
click at [363, 91] on button at bounding box center [368, 92] width 18 height 25
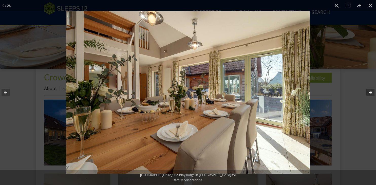
click at [363, 91] on button at bounding box center [368, 92] width 18 height 25
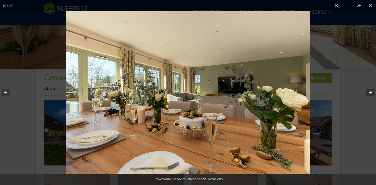
click at [363, 91] on button at bounding box center [368, 92] width 18 height 25
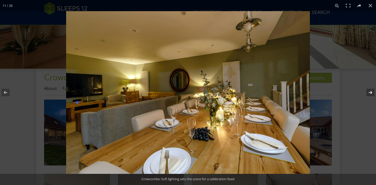
click at [363, 91] on button at bounding box center [368, 92] width 18 height 25
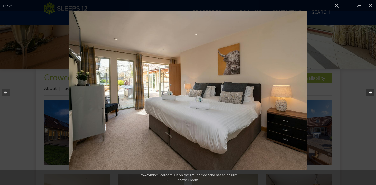
click at [363, 91] on button at bounding box center [368, 92] width 18 height 25
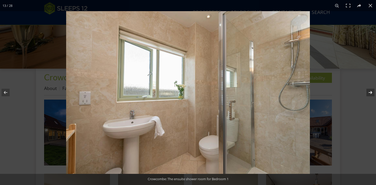
click at [363, 91] on button at bounding box center [368, 92] width 18 height 25
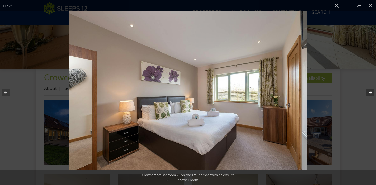
click at [363, 91] on button at bounding box center [368, 92] width 18 height 25
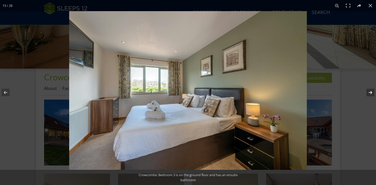
click at [363, 91] on button at bounding box center [368, 92] width 18 height 25
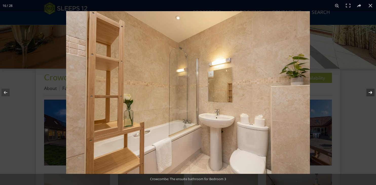
click at [363, 91] on button at bounding box center [368, 92] width 18 height 25
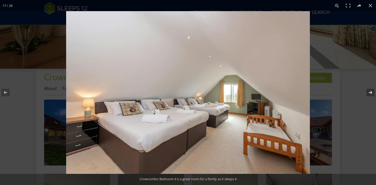
click at [363, 91] on button at bounding box center [368, 92] width 18 height 25
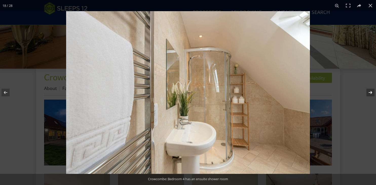
click at [363, 91] on button at bounding box center [368, 92] width 18 height 25
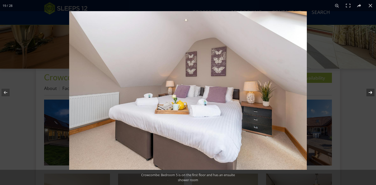
click at [363, 91] on button at bounding box center [368, 92] width 18 height 25
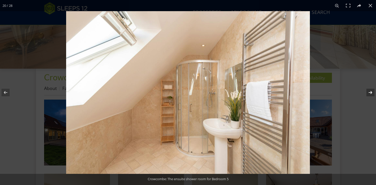
click at [363, 91] on button at bounding box center [368, 92] width 18 height 25
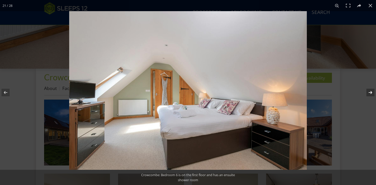
click at [363, 91] on button at bounding box center [368, 92] width 18 height 25
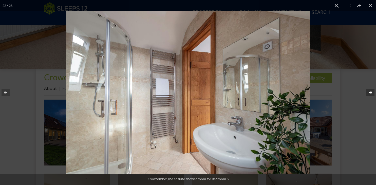
click at [363, 91] on button at bounding box center [368, 92] width 18 height 25
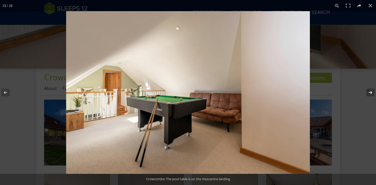
click at [363, 91] on button at bounding box center [368, 92] width 18 height 25
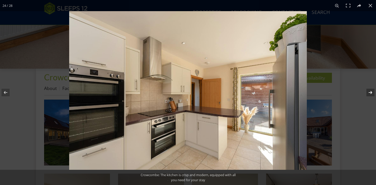
click at [363, 91] on button at bounding box center [368, 92] width 18 height 25
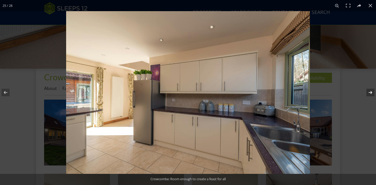
click at [363, 91] on button at bounding box center [368, 92] width 18 height 25
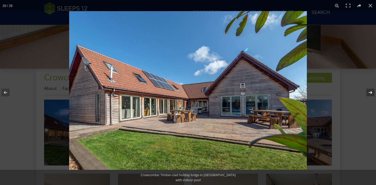
click at [363, 91] on button at bounding box center [368, 92] width 18 height 25
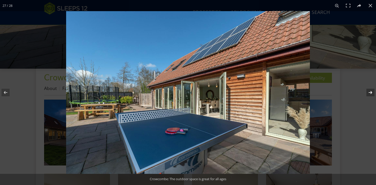
click at [363, 91] on button at bounding box center [368, 92] width 18 height 25
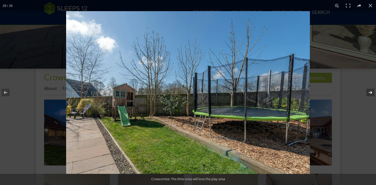
click at [363, 91] on button at bounding box center [368, 92] width 18 height 25
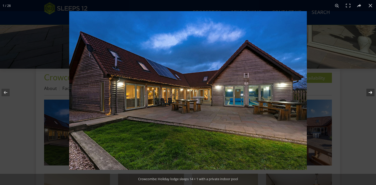
click at [363, 91] on button at bounding box center [368, 92] width 18 height 25
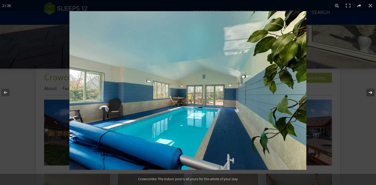
click at [363, 91] on button at bounding box center [368, 92] width 18 height 25
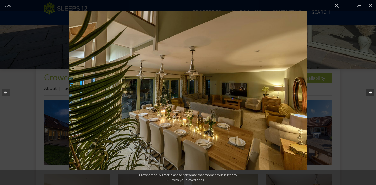
click at [363, 91] on button at bounding box center [368, 92] width 18 height 25
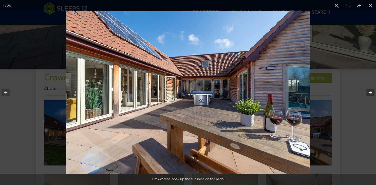
click at [363, 91] on button at bounding box center [368, 92] width 18 height 25
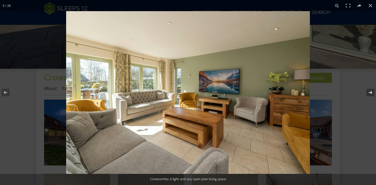
click at [363, 91] on button at bounding box center [368, 92] width 18 height 25
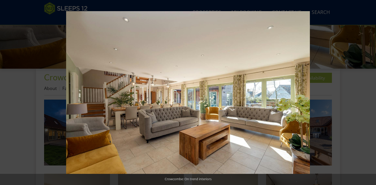
click at [363, 91] on button at bounding box center [368, 92] width 18 height 25
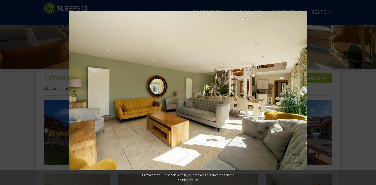
click at [363, 91] on button at bounding box center [368, 92] width 18 height 25
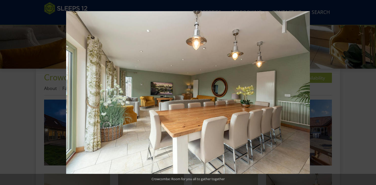
click at [363, 91] on button at bounding box center [368, 92] width 18 height 25
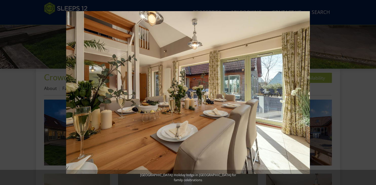
click at [363, 91] on button at bounding box center [368, 92] width 18 height 25
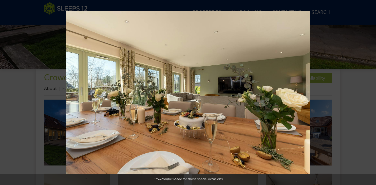
click at [363, 91] on button at bounding box center [368, 92] width 18 height 25
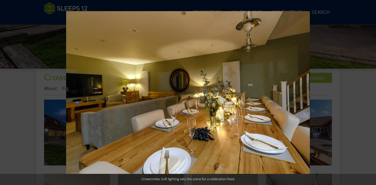
click at [363, 91] on button at bounding box center [368, 92] width 18 height 25
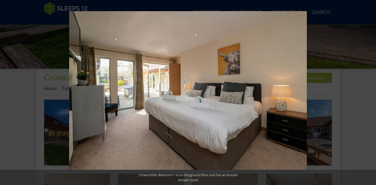
click at [363, 91] on button at bounding box center [368, 92] width 18 height 25
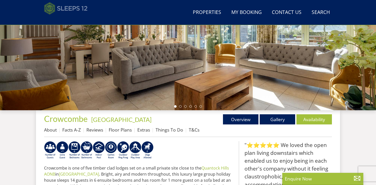
scroll to position [103, 0]
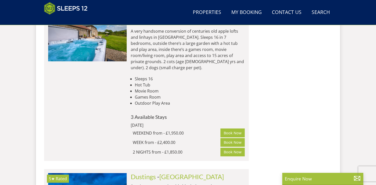
scroll to position [2534, 0]
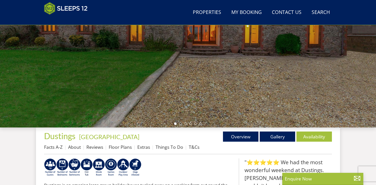
scroll to position [92, 0]
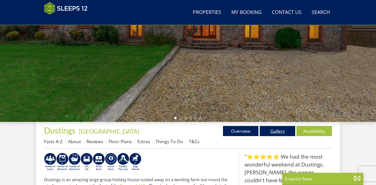
click at [286, 133] on link "Gallery" at bounding box center [278, 131] width 36 height 10
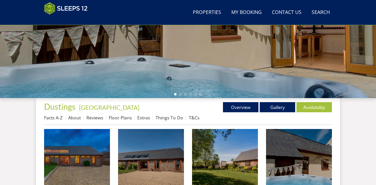
scroll to position [114, 0]
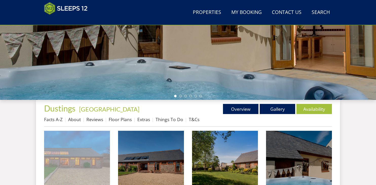
click at [85, 156] on img at bounding box center [77, 164] width 66 height 66
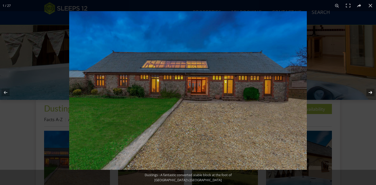
click at [363, 93] on button at bounding box center [368, 92] width 18 height 25
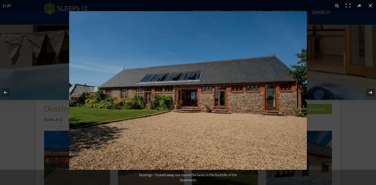
click at [363, 93] on button at bounding box center [368, 92] width 18 height 25
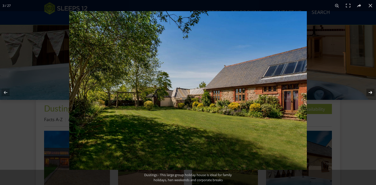
click at [363, 93] on button at bounding box center [368, 92] width 18 height 25
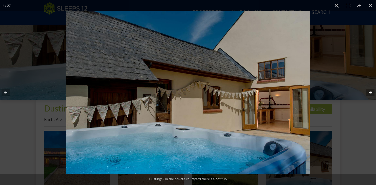
click at [363, 93] on button at bounding box center [368, 92] width 18 height 25
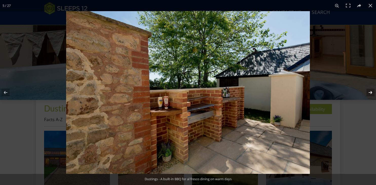
click at [363, 93] on button at bounding box center [368, 92] width 18 height 25
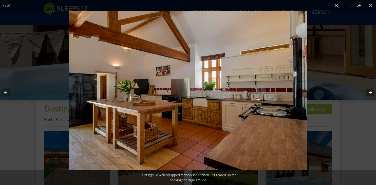
click at [363, 93] on button at bounding box center [368, 92] width 18 height 25
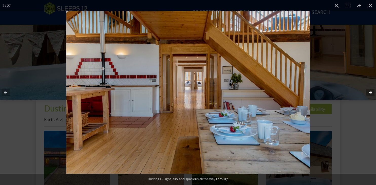
click at [363, 93] on button at bounding box center [368, 92] width 18 height 25
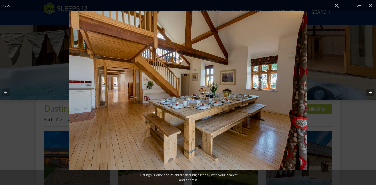
click at [363, 93] on button at bounding box center [368, 92] width 18 height 25
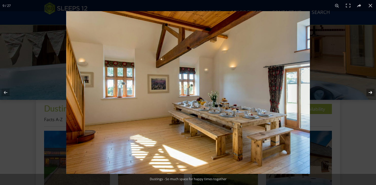
click at [363, 93] on button at bounding box center [368, 92] width 18 height 25
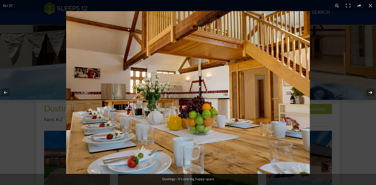
click at [363, 93] on button at bounding box center [368, 92] width 18 height 25
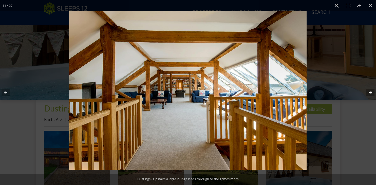
click at [363, 93] on button at bounding box center [368, 92] width 18 height 25
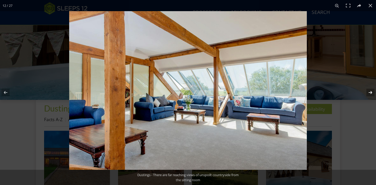
click at [363, 93] on button at bounding box center [368, 92] width 18 height 25
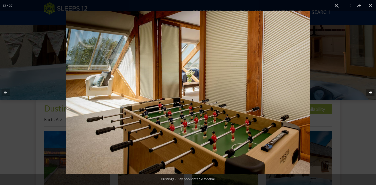
click at [363, 93] on button at bounding box center [368, 92] width 18 height 25
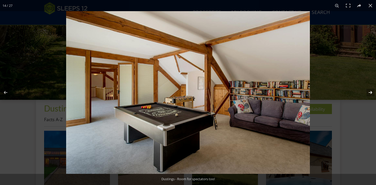
click at [363, 93] on button at bounding box center [368, 92] width 18 height 25
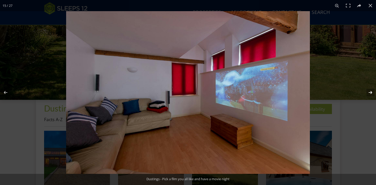
click at [363, 93] on button at bounding box center [368, 92] width 18 height 25
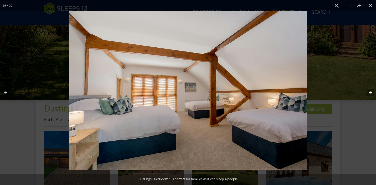
click at [363, 93] on button at bounding box center [368, 92] width 18 height 25
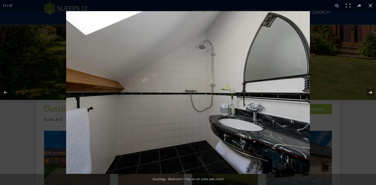
click at [363, 93] on button at bounding box center [368, 92] width 18 height 25
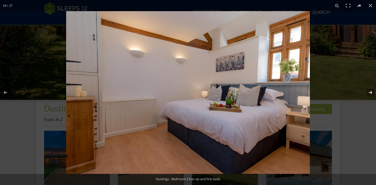
click at [363, 93] on button at bounding box center [368, 92] width 18 height 25
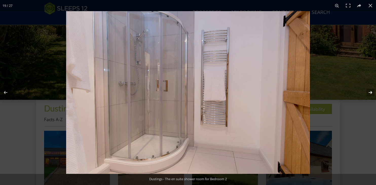
click at [363, 93] on button at bounding box center [368, 92] width 18 height 25
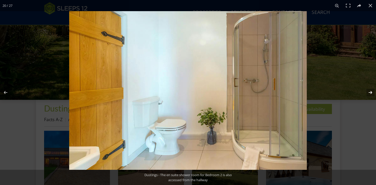
click at [363, 93] on button at bounding box center [368, 92] width 18 height 25
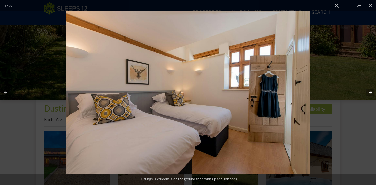
click at [363, 93] on button at bounding box center [368, 92] width 18 height 25
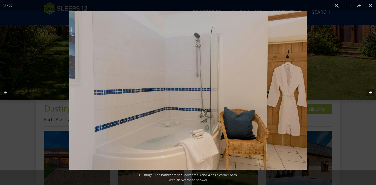
click at [363, 93] on button at bounding box center [368, 92] width 18 height 25
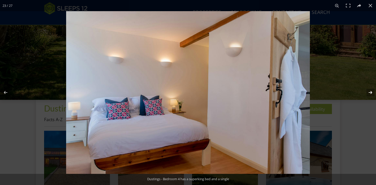
click at [363, 93] on button at bounding box center [368, 92] width 18 height 25
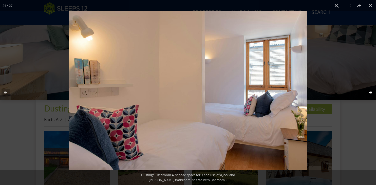
click at [363, 93] on button at bounding box center [368, 92] width 18 height 25
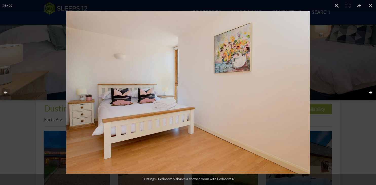
click at [363, 93] on button at bounding box center [368, 92] width 18 height 25
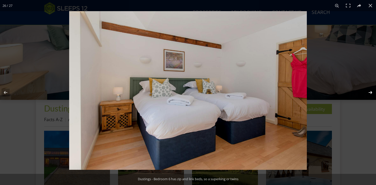
click at [363, 93] on button at bounding box center [368, 92] width 18 height 25
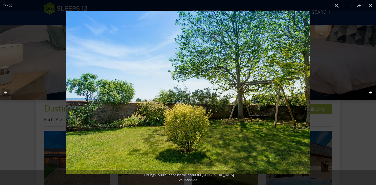
click at [363, 93] on button at bounding box center [368, 92] width 18 height 25
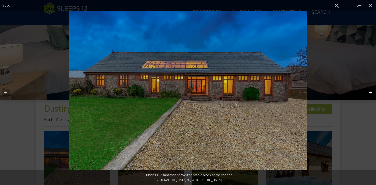
click at [363, 93] on button at bounding box center [368, 92] width 18 height 25
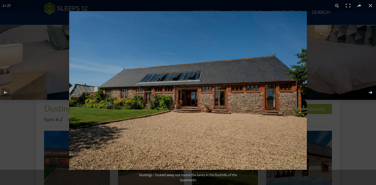
click at [363, 93] on button at bounding box center [368, 92] width 18 height 25
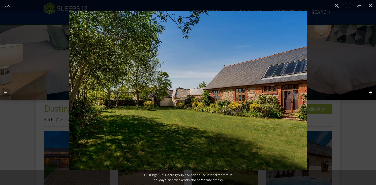
click at [363, 93] on button at bounding box center [368, 92] width 18 height 25
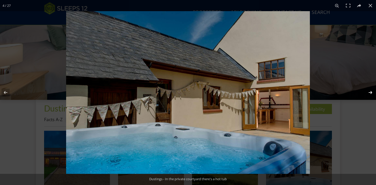
click at [363, 93] on button at bounding box center [368, 92] width 18 height 25
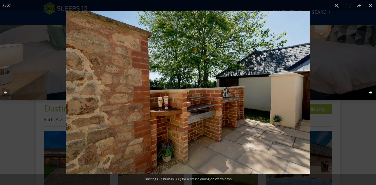
click at [363, 93] on button at bounding box center [368, 92] width 18 height 25
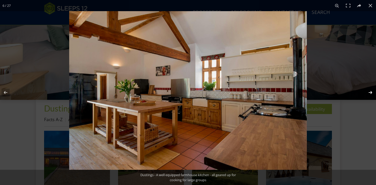
click at [363, 93] on button at bounding box center [368, 92] width 18 height 25
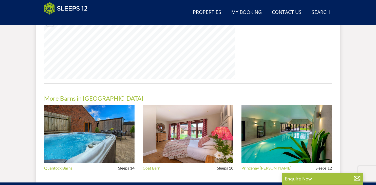
scroll to position [420, 0]
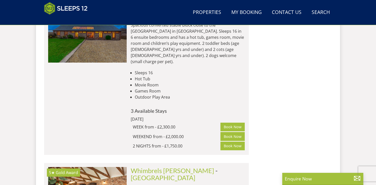
scroll to position [2695, 0]
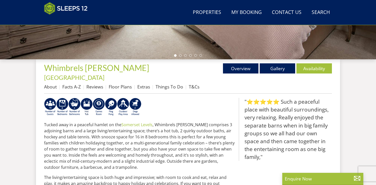
scroll to position [155, 0]
click at [277, 70] on link "Gallery" at bounding box center [278, 68] width 36 height 10
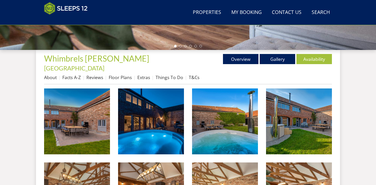
scroll to position [164, 0]
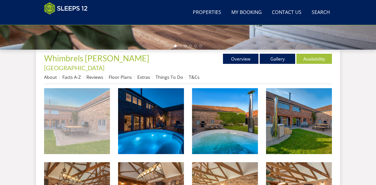
click at [94, 105] on img at bounding box center [77, 121] width 66 height 66
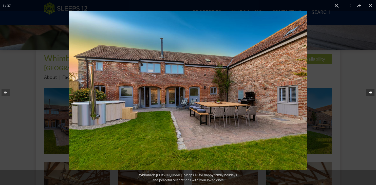
click at [369, 94] on button at bounding box center [368, 92] width 18 height 25
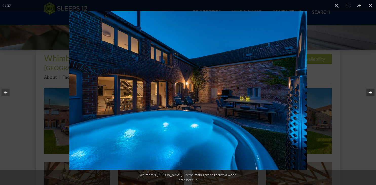
click at [369, 94] on button at bounding box center [368, 92] width 18 height 25
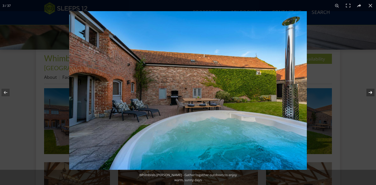
click at [369, 94] on button at bounding box center [368, 92] width 18 height 25
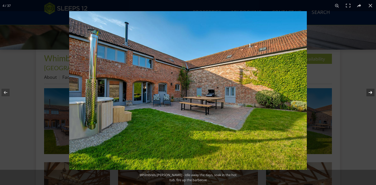
click at [369, 94] on button at bounding box center [368, 92] width 18 height 25
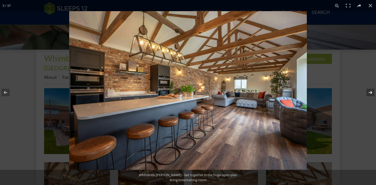
click at [369, 94] on button at bounding box center [368, 92] width 18 height 25
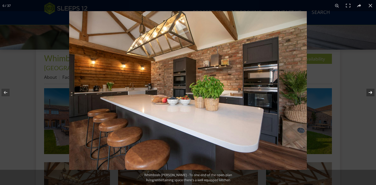
click at [369, 94] on button at bounding box center [368, 92] width 18 height 25
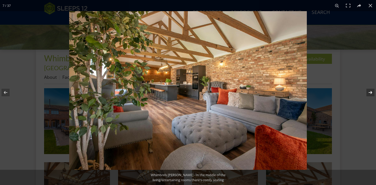
click at [369, 94] on button at bounding box center [368, 92] width 18 height 25
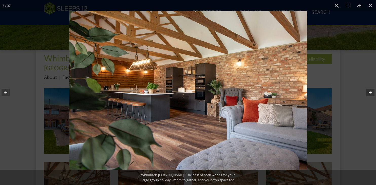
click at [369, 94] on button at bounding box center [368, 92] width 18 height 25
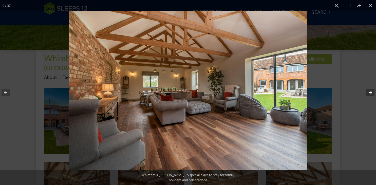
click at [369, 94] on button at bounding box center [368, 92] width 18 height 25
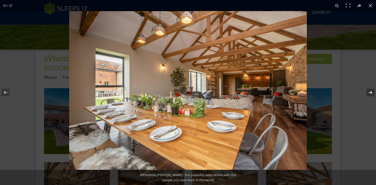
click at [369, 94] on button at bounding box center [368, 92] width 18 height 25
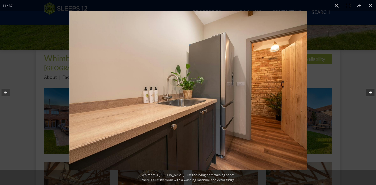
click at [369, 94] on button at bounding box center [368, 92] width 18 height 25
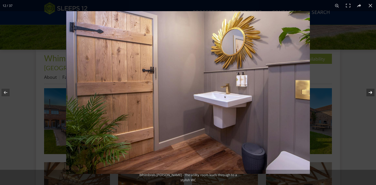
click at [369, 94] on button at bounding box center [368, 92] width 18 height 25
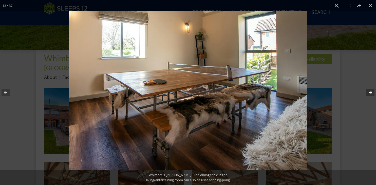
click at [369, 94] on button at bounding box center [368, 92] width 18 height 25
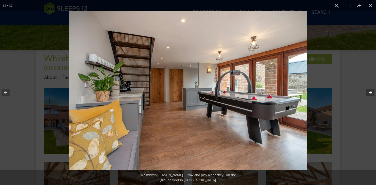
click at [369, 94] on button at bounding box center [368, 92] width 18 height 25
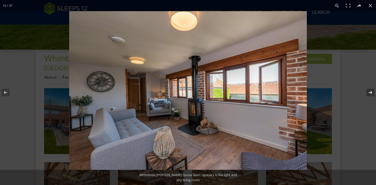
click at [369, 94] on button at bounding box center [368, 92] width 18 height 25
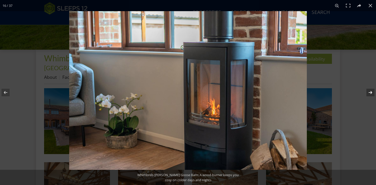
click at [369, 94] on button at bounding box center [368, 92] width 18 height 25
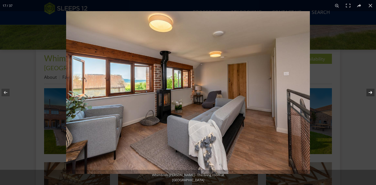
click at [369, 94] on button at bounding box center [368, 92] width 18 height 25
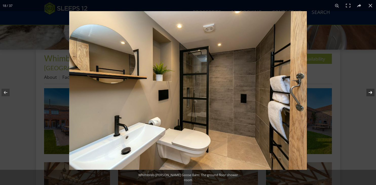
click at [369, 94] on button at bounding box center [368, 92] width 18 height 25
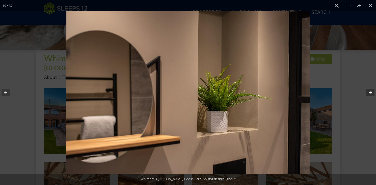
click at [369, 94] on button at bounding box center [368, 92] width 18 height 25
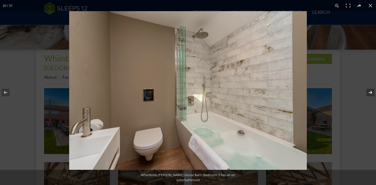
click at [369, 94] on button at bounding box center [368, 92] width 18 height 25
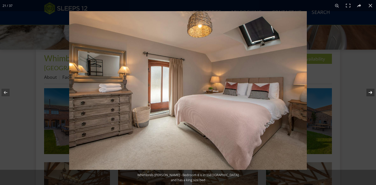
click at [369, 94] on button at bounding box center [368, 92] width 18 height 25
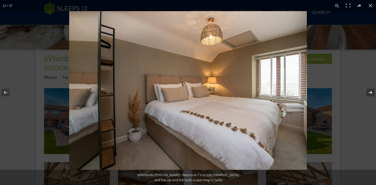
click at [369, 94] on button at bounding box center [368, 92] width 18 height 25
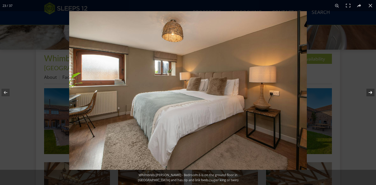
click at [369, 94] on button at bounding box center [368, 92] width 18 height 25
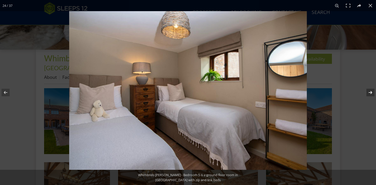
click at [369, 94] on button at bounding box center [368, 92] width 18 height 25
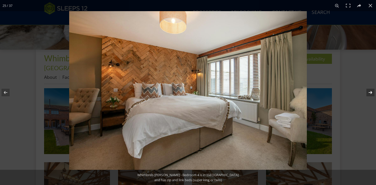
click at [369, 94] on button at bounding box center [368, 92] width 18 height 25
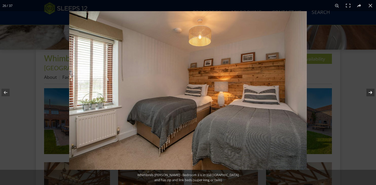
click at [369, 94] on button at bounding box center [368, 92] width 18 height 25
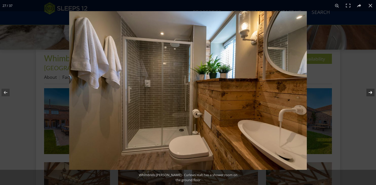
click at [369, 94] on button at bounding box center [368, 92] width 18 height 25
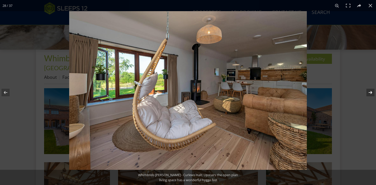
click at [369, 94] on button at bounding box center [368, 92] width 18 height 25
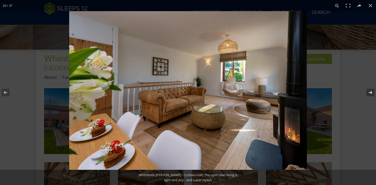
click at [369, 94] on button at bounding box center [368, 92] width 18 height 25
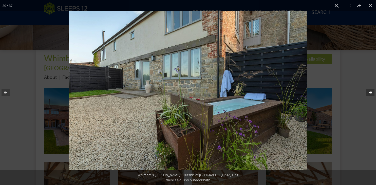
click at [369, 94] on button at bounding box center [368, 92] width 18 height 25
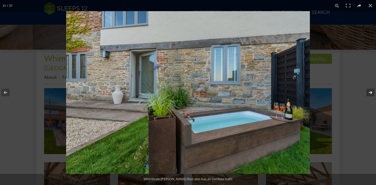
click at [369, 94] on button at bounding box center [368, 92] width 18 height 25
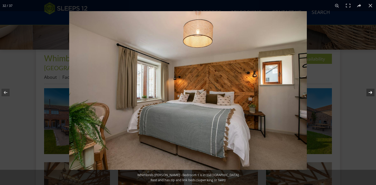
click at [369, 94] on button at bounding box center [368, 92] width 18 height 25
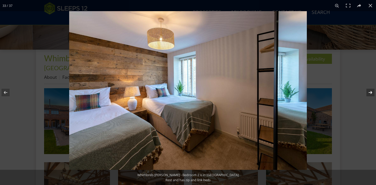
click at [369, 94] on button at bounding box center [368, 92] width 18 height 25
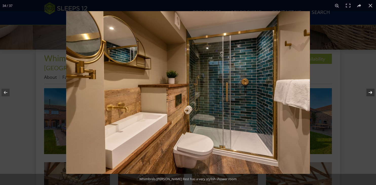
click at [369, 94] on button at bounding box center [368, 92] width 18 height 25
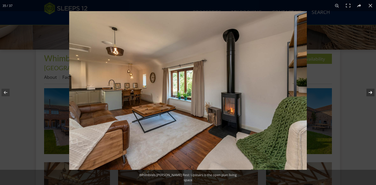
click at [369, 94] on button at bounding box center [368, 92] width 18 height 25
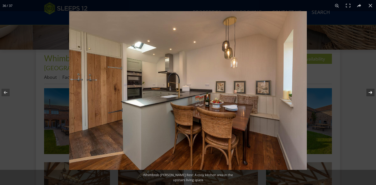
click at [369, 94] on button at bounding box center [368, 92] width 18 height 25
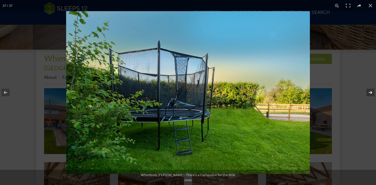
click at [369, 94] on button at bounding box center [368, 92] width 18 height 25
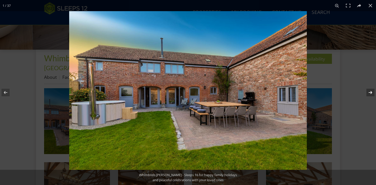
click at [369, 94] on button at bounding box center [368, 92] width 18 height 25
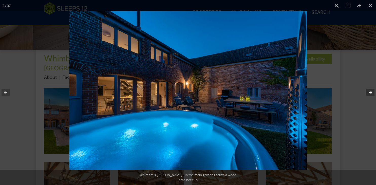
click at [369, 94] on button at bounding box center [368, 92] width 18 height 25
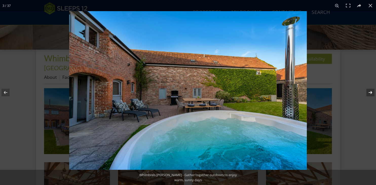
click at [369, 94] on button at bounding box center [368, 92] width 18 height 25
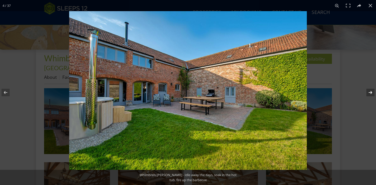
click at [369, 94] on button at bounding box center [368, 92] width 18 height 25
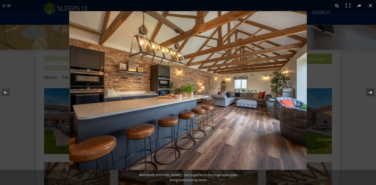
click at [369, 94] on button at bounding box center [368, 92] width 18 height 25
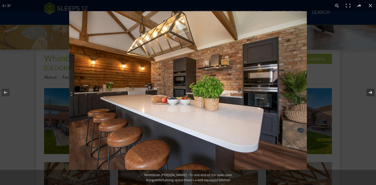
click at [369, 94] on button at bounding box center [368, 92] width 18 height 25
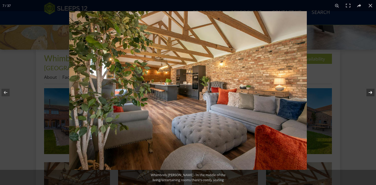
click at [369, 94] on button at bounding box center [368, 92] width 18 height 25
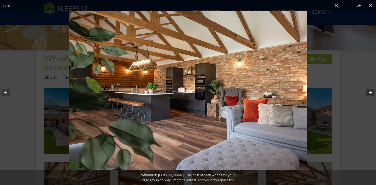
click at [369, 94] on button at bounding box center [368, 92] width 18 height 25
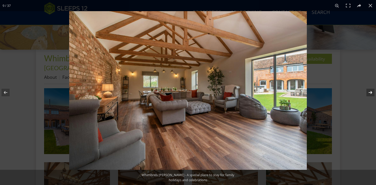
click at [369, 94] on button at bounding box center [368, 92] width 18 height 25
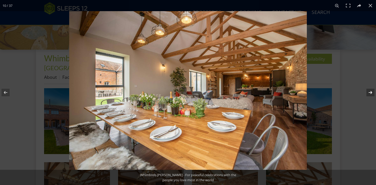
click at [369, 94] on button at bounding box center [368, 92] width 18 height 25
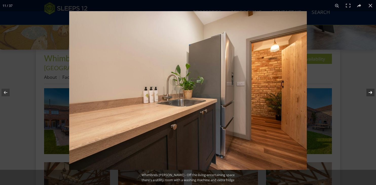
click at [369, 94] on button at bounding box center [368, 92] width 18 height 25
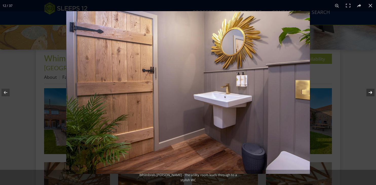
click at [369, 94] on button at bounding box center [368, 92] width 18 height 25
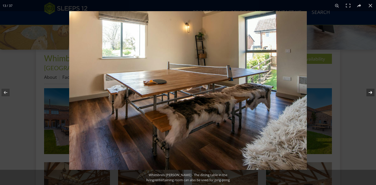
click at [369, 94] on button at bounding box center [368, 92] width 18 height 25
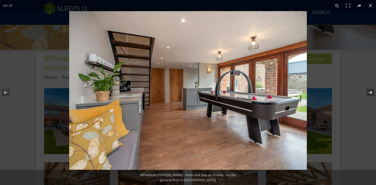
click at [369, 94] on button at bounding box center [368, 92] width 18 height 25
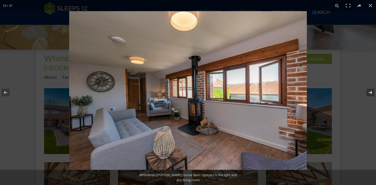
click at [369, 94] on button at bounding box center [368, 92] width 18 height 25
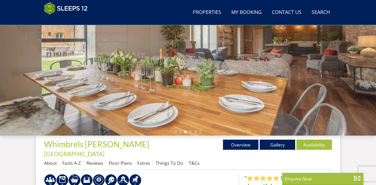
scroll to position [77, 0]
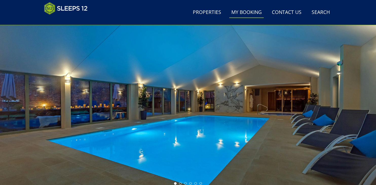
scroll to position [24, 0]
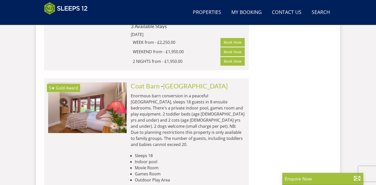
scroll to position [3101, 0]
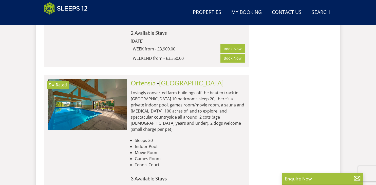
scroll to position [3415, 0]
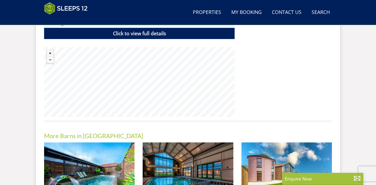
scroll to position [401, 0]
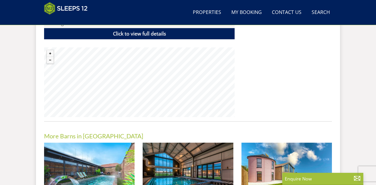
click at [93, 154] on img at bounding box center [89, 172] width 91 height 59
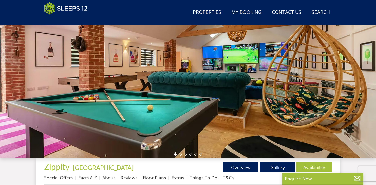
scroll to position [55, 0]
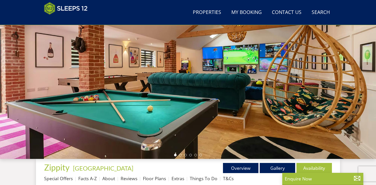
click at [363, 93] on div at bounding box center [188, 70] width 376 height 178
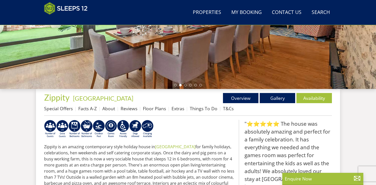
scroll to position [125, 0]
click at [274, 95] on link "Gallery" at bounding box center [278, 98] width 36 height 10
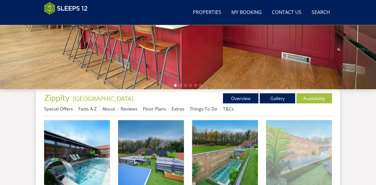
scroll to position [126, 0]
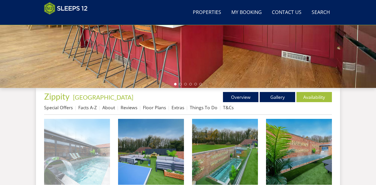
click at [109, 145] on img at bounding box center [77, 152] width 66 height 66
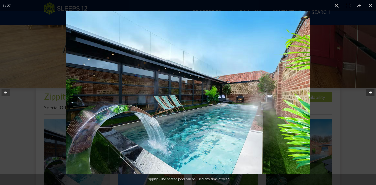
click at [373, 92] on button at bounding box center [368, 92] width 18 height 25
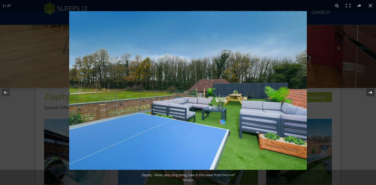
click at [373, 92] on button at bounding box center [368, 92] width 18 height 25
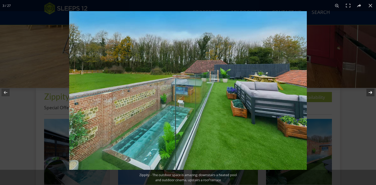
click at [373, 92] on button at bounding box center [368, 92] width 18 height 25
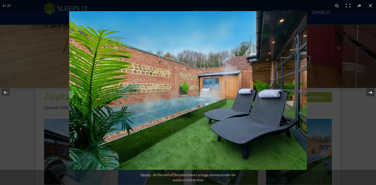
click at [373, 92] on button at bounding box center [368, 92] width 18 height 25
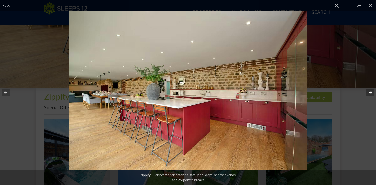
click at [373, 92] on button at bounding box center [368, 92] width 18 height 25
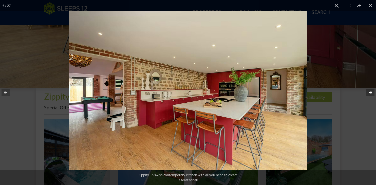
click at [373, 92] on button at bounding box center [368, 92] width 18 height 25
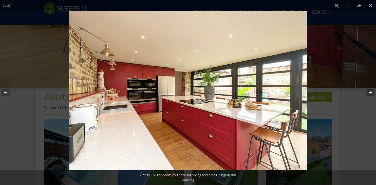
click at [373, 92] on button at bounding box center [368, 92] width 18 height 25
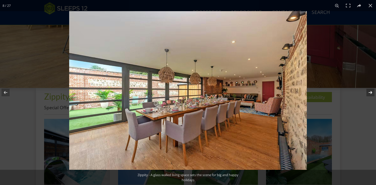
click at [373, 92] on button at bounding box center [368, 92] width 18 height 25
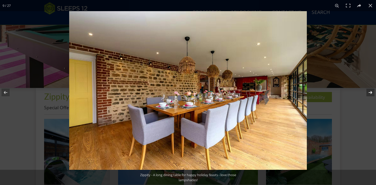
click at [373, 92] on button at bounding box center [368, 92] width 18 height 25
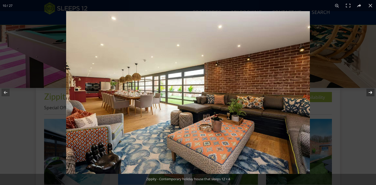
click at [372, 92] on button at bounding box center [368, 92] width 18 height 25
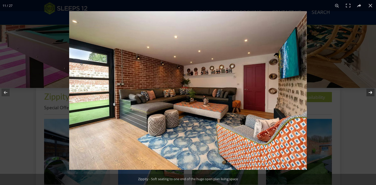
click at [372, 92] on button at bounding box center [368, 92] width 18 height 25
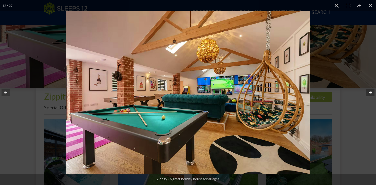
click at [372, 92] on button at bounding box center [368, 92] width 18 height 25
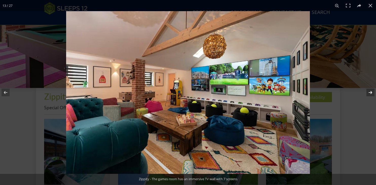
click at [372, 92] on button at bounding box center [368, 92] width 18 height 25
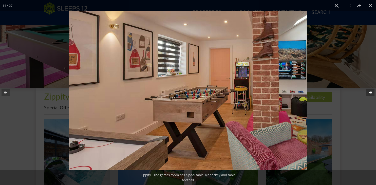
click at [372, 92] on button at bounding box center [368, 92] width 18 height 25
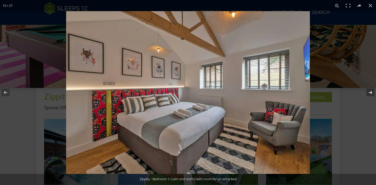
click at [372, 92] on button at bounding box center [368, 92] width 18 height 25
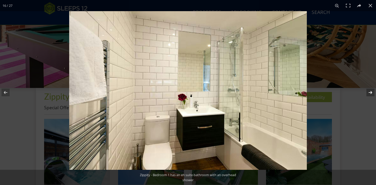
click at [372, 92] on button at bounding box center [368, 92] width 18 height 25
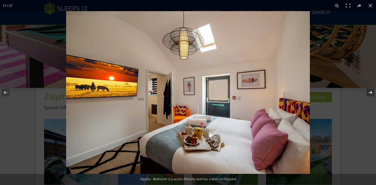
click at [372, 92] on button at bounding box center [368, 92] width 18 height 25
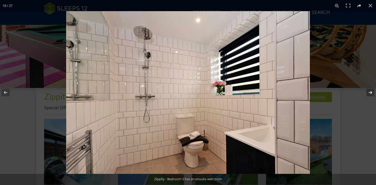
click at [372, 92] on button at bounding box center [368, 92] width 18 height 25
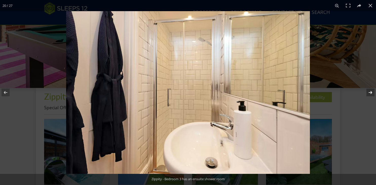
click at [372, 92] on button at bounding box center [368, 92] width 18 height 25
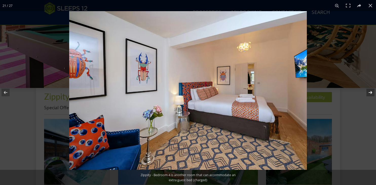
click at [372, 92] on button at bounding box center [368, 92] width 18 height 25
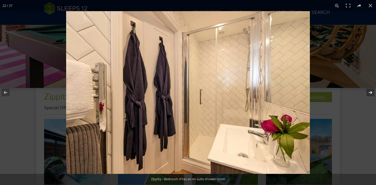
click at [372, 92] on button at bounding box center [368, 92] width 18 height 25
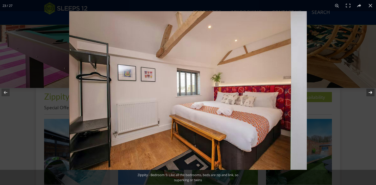
click at [372, 92] on button at bounding box center [368, 92] width 18 height 25
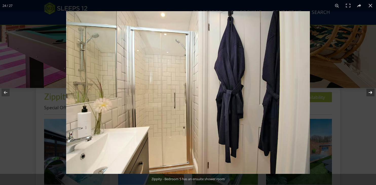
click at [372, 92] on button at bounding box center [368, 92] width 18 height 25
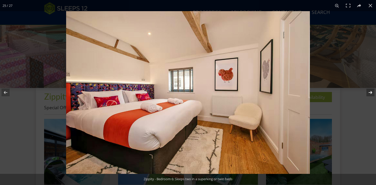
click at [372, 92] on button at bounding box center [368, 92] width 18 height 25
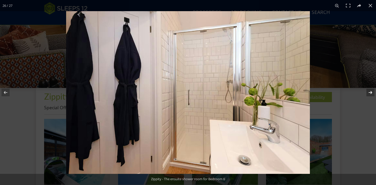
click at [372, 92] on button at bounding box center [368, 92] width 18 height 25
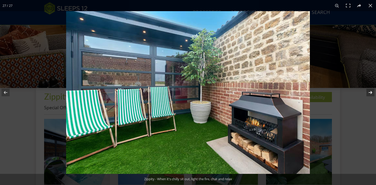
click at [372, 92] on button at bounding box center [368, 92] width 18 height 25
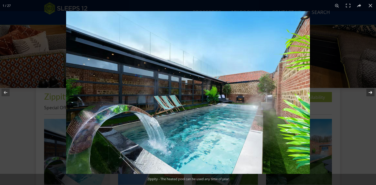
click at [372, 92] on button at bounding box center [368, 92] width 18 height 25
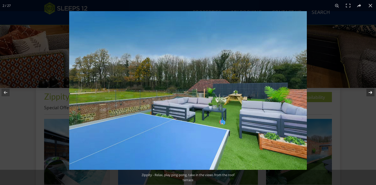
click at [372, 92] on button at bounding box center [368, 92] width 18 height 25
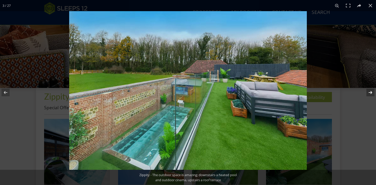
click at [372, 92] on button at bounding box center [368, 92] width 18 height 25
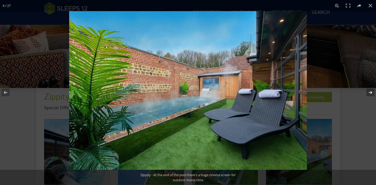
click at [372, 92] on button at bounding box center [368, 92] width 18 height 25
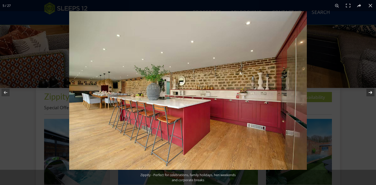
click at [372, 92] on button at bounding box center [368, 92] width 18 height 25
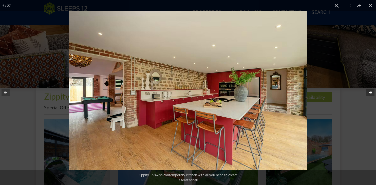
click at [372, 92] on button at bounding box center [368, 92] width 18 height 25
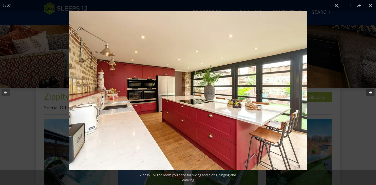
click at [372, 92] on button at bounding box center [368, 92] width 18 height 25
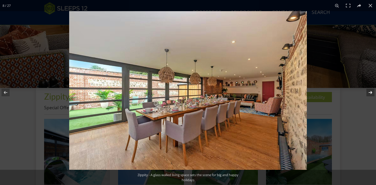
click at [372, 92] on button at bounding box center [368, 92] width 18 height 25
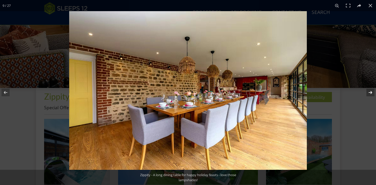
click at [372, 92] on button at bounding box center [368, 92] width 18 height 25
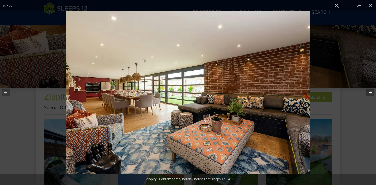
click at [372, 92] on button at bounding box center [368, 92] width 18 height 25
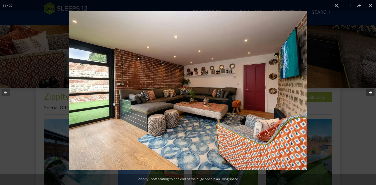
click at [372, 92] on button at bounding box center [368, 92] width 18 height 25
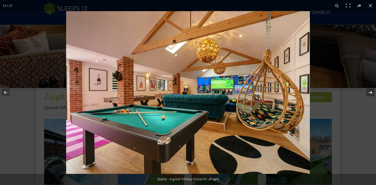
click at [372, 92] on button at bounding box center [368, 92] width 18 height 25
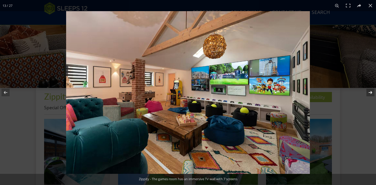
click at [372, 92] on button at bounding box center [368, 92] width 18 height 25
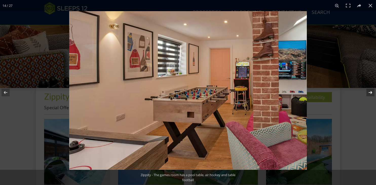
click at [372, 92] on button at bounding box center [368, 92] width 18 height 25
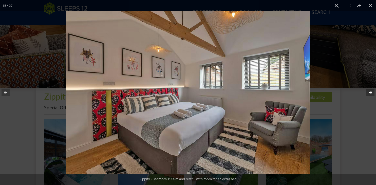
click at [372, 92] on button at bounding box center [368, 92] width 18 height 25
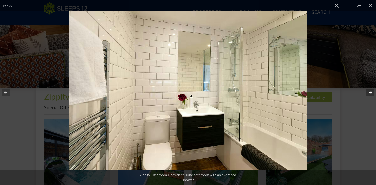
click at [372, 92] on button at bounding box center [368, 92] width 18 height 25
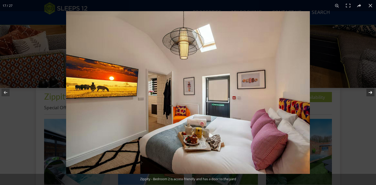
click at [372, 92] on button at bounding box center [368, 92] width 18 height 25
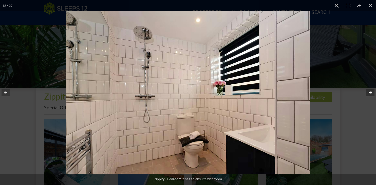
click at [372, 92] on button at bounding box center [368, 92] width 18 height 25
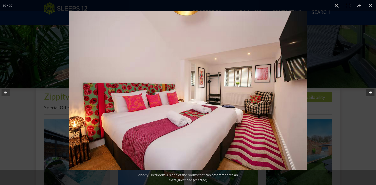
click at [372, 92] on button at bounding box center [368, 92] width 18 height 25
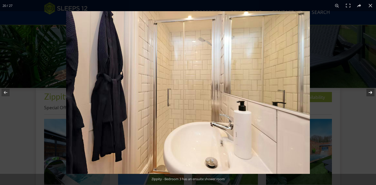
click at [372, 92] on button at bounding box center [368, 92] width 18 height 25
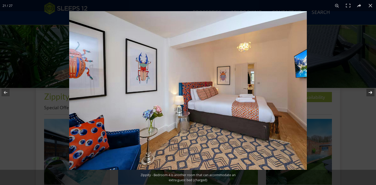
click at [372, 92] on button at bounding box center [368, 92] width 18 height 25
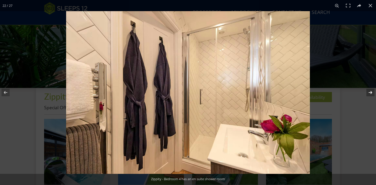
click at [372, 92] on button at bounding box center [368, 92] width 18 height 25
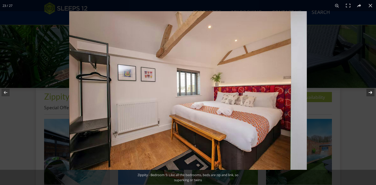
click at [372, 92] on button at bounding box center [368, 92] width 18 height 25
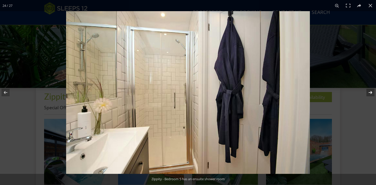
click at [372, 92] on button at bounding box center [368, 92] width 18 height 25
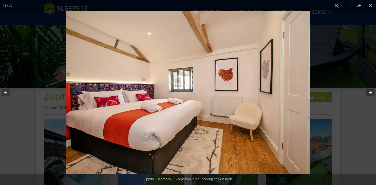
click at [372, 92] on button at bounding box center [368, 92] width 18 height 25
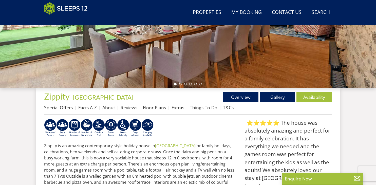
scroll to position [125, 0]
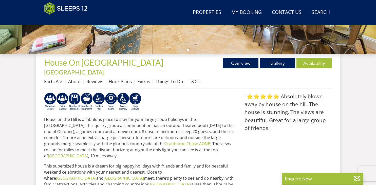
scroll to position [155, 0]
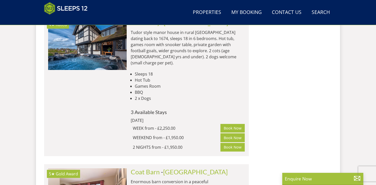
scroll to position [3010, 0]
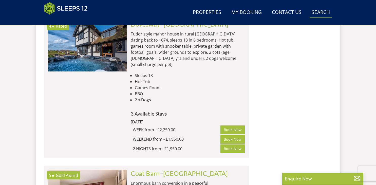
click at [322, 16] on link "Search Check Availability" at bounding box center [321, 12] width 22 height 11
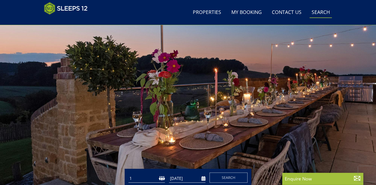
scroll to position [0, 0]
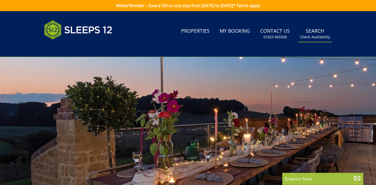
click at [317, 38] on small "Check Availability" at bounding box center [315, 36] width 30 height 5
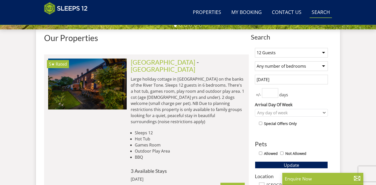
scroll to position [186, 0]
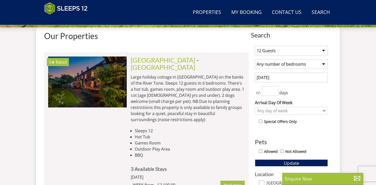
click at [261, 121] on input "checkbox" at bounding box center [260, 121] width 3 height 3
checkbox input "true"
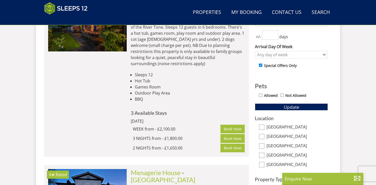
scroll to position [242, 0]
click at [321, 109] on button "Update" at bounding box center [291, 106] width 73 height 7
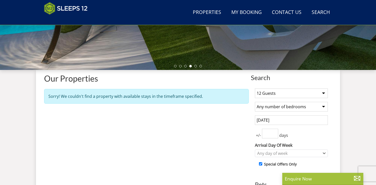
scroll to position [144, 0]
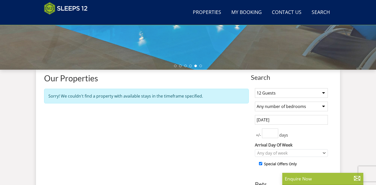
click at [277, 134] on input "number" at bounding box center [270, 134] width 16 height 10
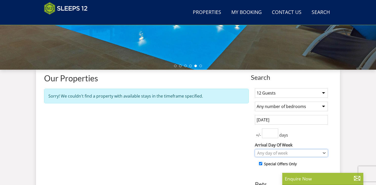
click at [325, 153] on icon "Combobox" at bounding box center [324, 153] width 2 height 1
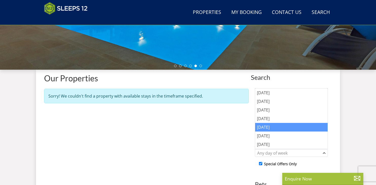
click at [270, 130] on div "[DATE]" at bounding box center [291, 127] width 73 height 9
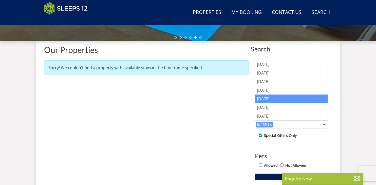
scroll to position [174, 0]
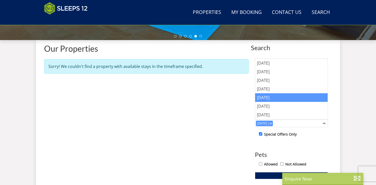
click at [331, 183] on div "Enquire Now" at bounding box center [323, 179] width 81 height 12
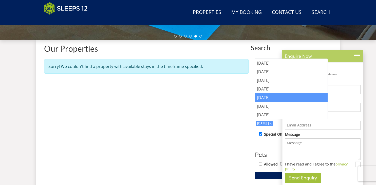
scroll to position [0, 0]
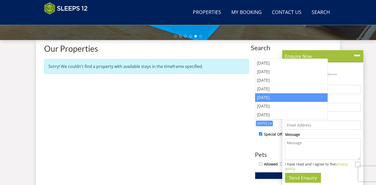
click at [281, 177] on button "Update" at bounding box center [291, 175] width 73 height 7
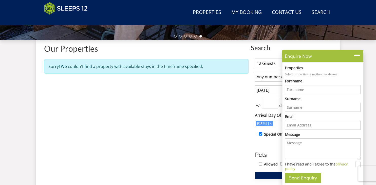
click at [275, 174] on button "Update" at bounding box center [291, 175] width 73 height 7
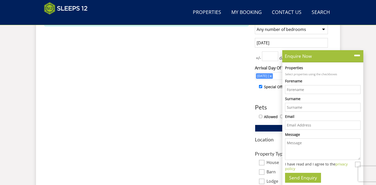
scroll to position [229, 0]
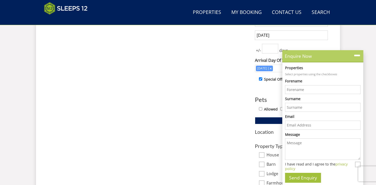
click at [362, 54] on div "Enquire Now" at bounding box center [323, 56] width 81 height 12
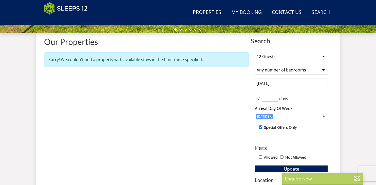
scroll to position [180, 0]
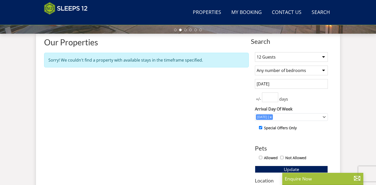
click at [326, 70] on select "Any number of bedrooms 4 Bedrooms 5 Bedrooms 6 Bedrooms 7 Bedrooms 8 Bedrooms 9…" at bounding box center [291, 71] width 73 height 10
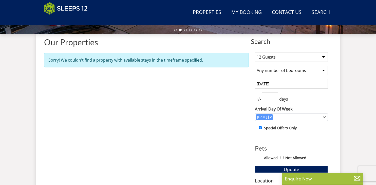
select select "6"
click at [255, 66] on select "Any number of bedrooms 4 Bedrooms 5 Bedrooms 6 Bedrooms 7 Bedrooms 8 Bedrooms 9…" at bounding box center [291, 71] width 73 height 10
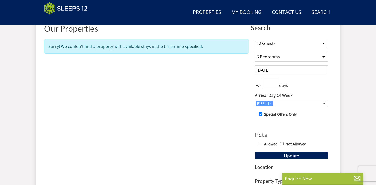
scroll to position [194, 0]
click at [261, 113] on input "checkbox" at bounding box center [260, 113] width 3 height 3
checkbox input "false"
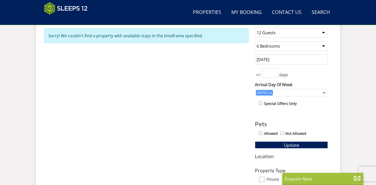
scroll to position [221, 0]
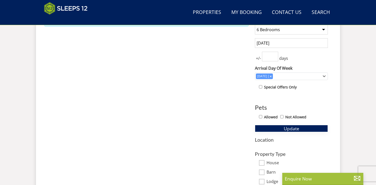
click at [314, 131] on button "Update" at bounding box center [291, 128] width 73 height 7
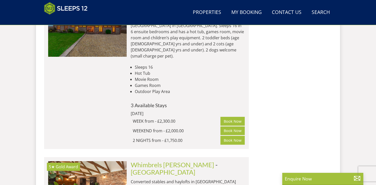
scroll to position [1949, 0]
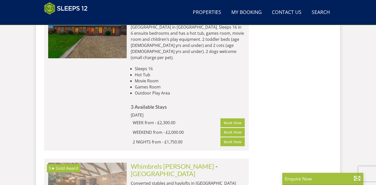
click at [108, 163] on img at bounding box center [87, 188] width 79 height 51
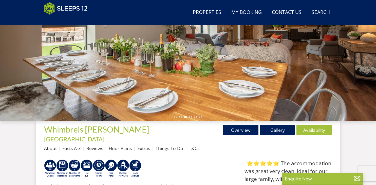
scroll to position [89, 0]
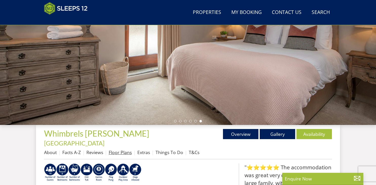
click at [124, 149] on link "Floor Plans" at bounding box center [120, 152] width 23 height 6
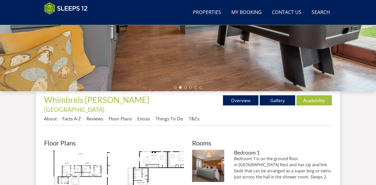
scroll to position [122, 0]
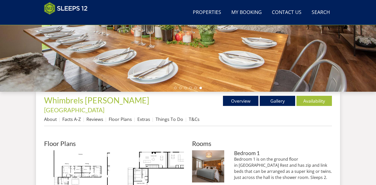
click at [124, 150] on img at bounding box center [151, 183] width 66 height 66
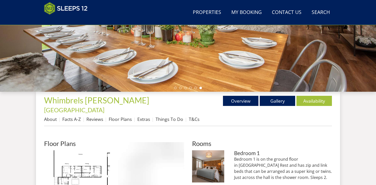
click at [124, 145] on div at bounding box center [181, 173] width 127 height 62
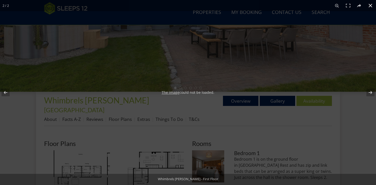
click at [257, 82] on div "The image could not be loaded." at bounding box center [188, 92] width 376 height 185
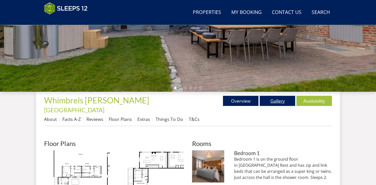
click at [268, 101] on link "Gallery" at bounding box center [278, 101] width 36 height 10
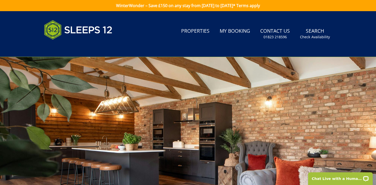
click at [315, 128] on div at bounding box center [188, 146] width 376 height 178
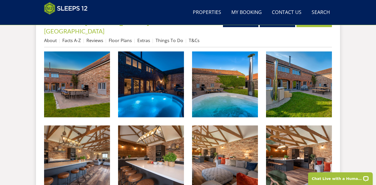
scroll to position [202, 0]
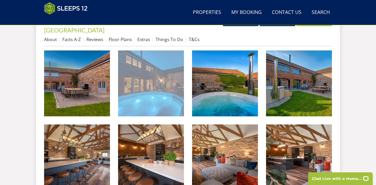
click at [168, 99] on img at bounding box center [151, 83] width 66 height 66
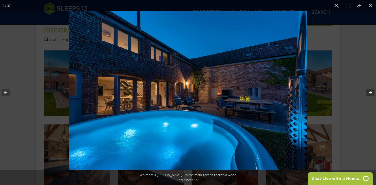
click at [371, 93] on button at bounding box center [368, 92] width 18 height 25
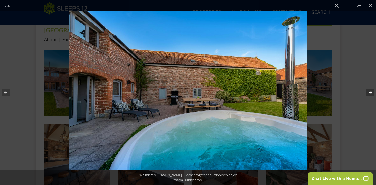
click at [371, 93] on button at bounding box center [368, 92] width 18 height 25
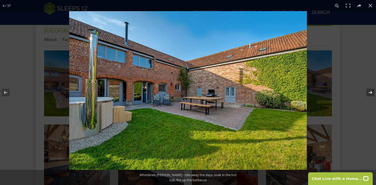
click at [371, 93] on button at bounding box center [368, 92] width 18 height 25
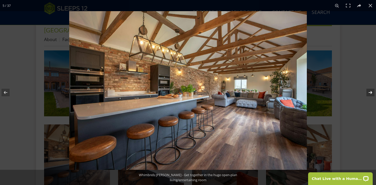
click at [371, 93] on button at bounding box center [368, 92] width 18 height 25
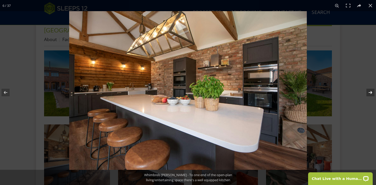
click at [371, 93] on button at bounding box center [368, 92] width 18 height 25
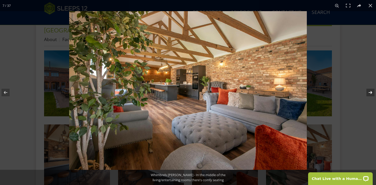
click at [371, 93] on button at bounding box center [368, 92] width 18 height 25
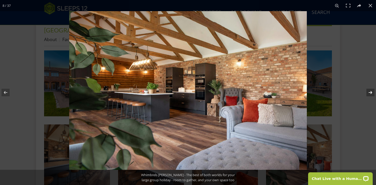
click at [371, 93] on button at bounding box center [368, 92] width 18 height 25
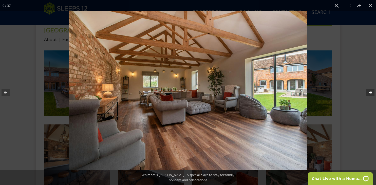
click at [371, 93] on button at bounding box center [368, 92] width 18 height 25
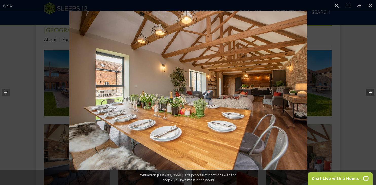
click at [371, 93] on button at bounding box center [368, 92] width 18 height 25
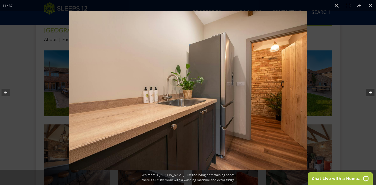
click at [371, 93] on button at bounding box center [368, 92] width 18 height 25
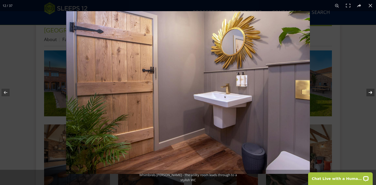
click at [371, 93] on button at bounding box center [368, 92] width 18 height 25
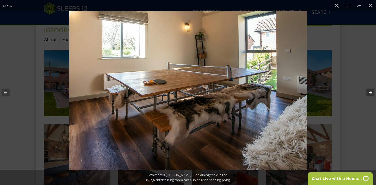
click at [371, 93] on button at bounding box center [368, 92] width 18 height 25
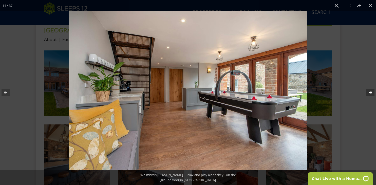
click at [371, 93] on button at bounding box center [368, 92] width 18 height 25
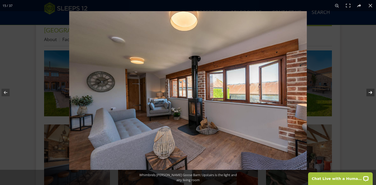
click at [371, 93] on button at bounding box center [368, 92] width 18 height 25
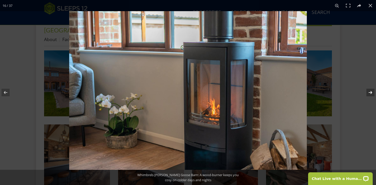
click at [371, 93] on button at bounding box center [368, 92] width 18 height 25
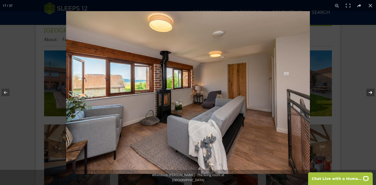
click at [371, 93] on button at bounding box center [368, 92] width 18 height 25
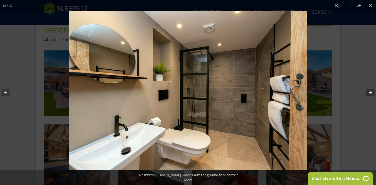
click at [371, 93] on button at bounding box center [368, 92] width 18 height 25
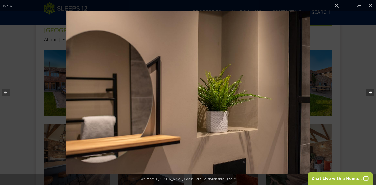
click at [371, 93] on button at bounding box center [368, 92] width 18 height 25
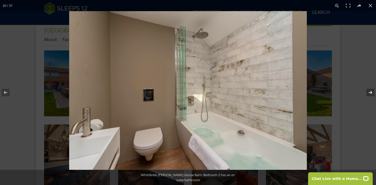
click at [371, 93] on button at bounding box center [368, 92] width 18 height 25
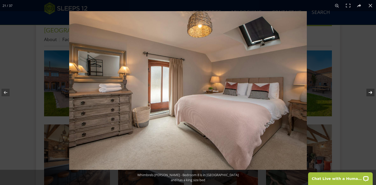
click at [371, 93] on button at bounding box center [368, 92] width 18 height 25
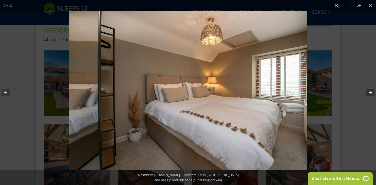
click at [371, 93] on button at bounding box center [368, 92] width 18 height 25
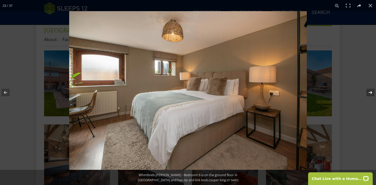
click at [371, 93] on button at bounding box center [368, 92] width 18 height 25
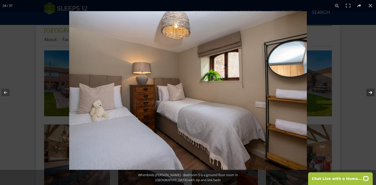
click at [371, 93] on button at bounding box center [368, 92] width 18 height 25
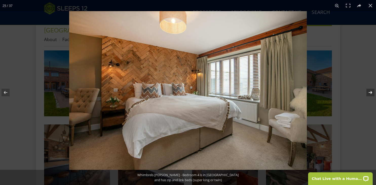
click at [371, 93] on button at bounding box center [368, 92] width 18 height 25
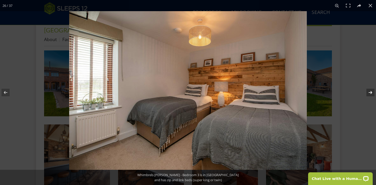
click at [371, 93] on button at bounding box center [368, 92] width 18 height 25
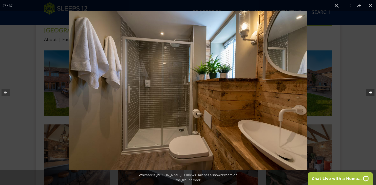
click at [371, 93] on button at bounding box center [368, 92] width 18 height 25
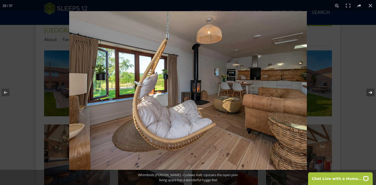
click at [371, 93] on button at bounding box center [368, 92] width 18 height 25
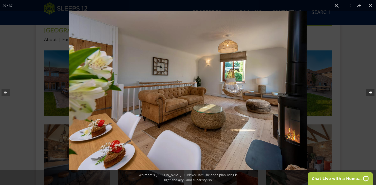
click at [371, 93] on button at bounding box center [368, 92] width 18 height 25
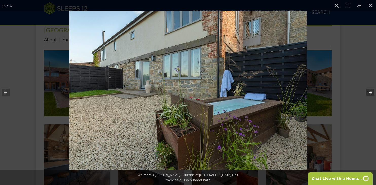
click at [371, 93] on button at bounding box center [368, 92] width 18 height 25
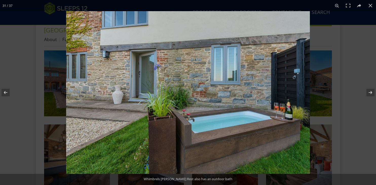
click at [254, 59] on img at bounding box center [188, 92] width 244 height 163
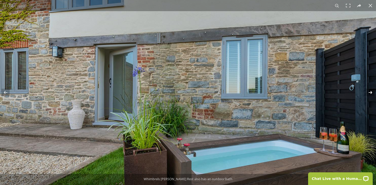
click at [370, 96] on button at bounding box center [368, 92] width 18 height 25
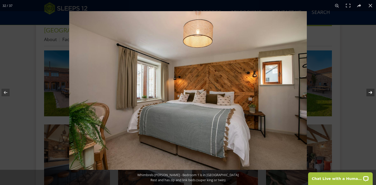
click at [370, 96] on button at bounding box center [368, 92] width 18 height 25
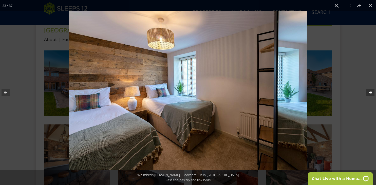
click at [370, 96] on button at bounding box center [368, 92] width 18 height 25
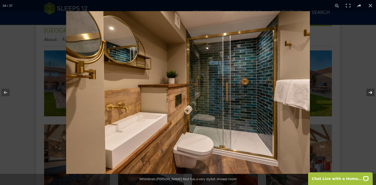
click at [370, 96] on button at bounding box center [368, 92] width 18 height 25
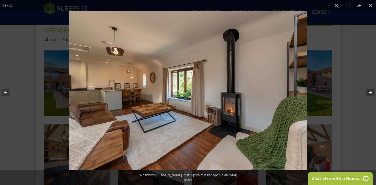
click at [370, 96] on button at bounding box center [368, 92] width 18 height 25
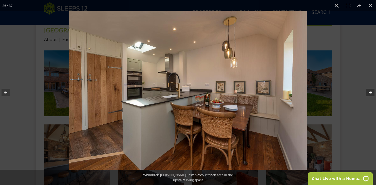
click at [370, 96] on button at bounding box center [368, 92] width 18 height 25
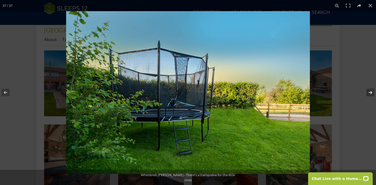
click at [370, 96] on button at bounding box center [368, 92] width 18 height 25
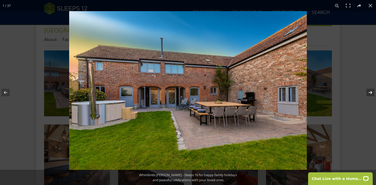
click at [370, 96] on button at bounding box center [368, 92] width 18 height 25
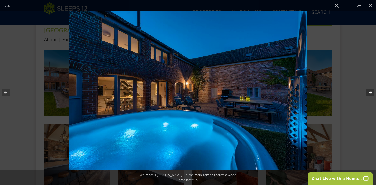
click at [370, 96] on button at bounding box center [368, 92] width 18 height 25
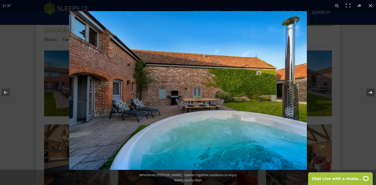
click at [370, 96] on button at bounding box center [368, 92] width 18 height 25
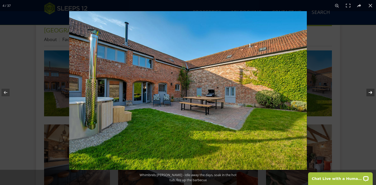
click at [370, 96] on button at bounding box center [368, 92] width 18 height 25
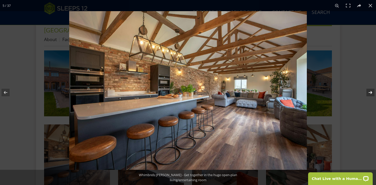
click at [370, 96] on button at bounding box center [368, 92] width 18 height 25
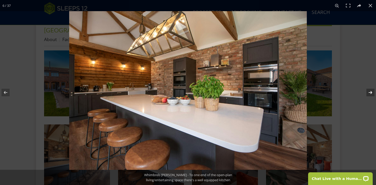
click at [370, 96] on button at bounding box center [368, 92] width 18 height 25
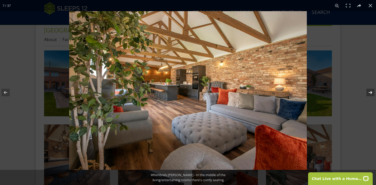
click at [370, 96] on button at bounding box center [368, 92] width 18 height 25
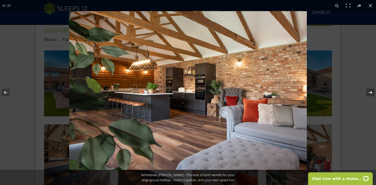
click at [370, 96] on button at bounding box center [368, 92] width 18 height 25
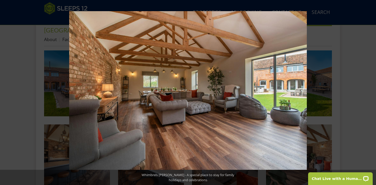
click at [370, 96] on button at bounding box center [368, 92] width 18 height 25
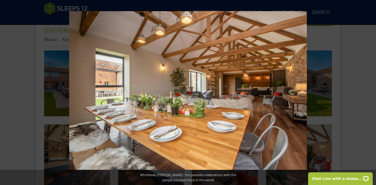
click at [370, 96] on button at bounding box center [368, 92] width 18 height 25
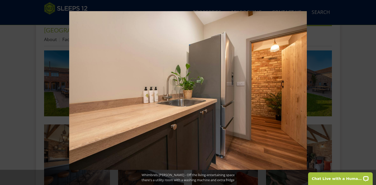
click at [370, 96] on button at bounding box center [368, 92] width 18 height 25
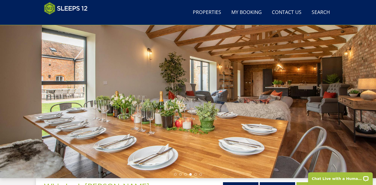
scroll to position [33, 0]
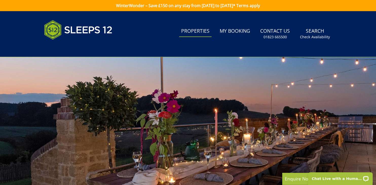
click at [206, 30] on link "Properties" at bounding box center [195, 31] width 32 height 11
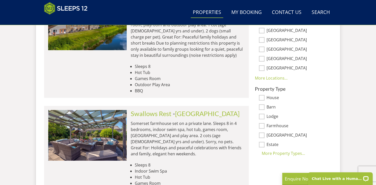
scroll to position [0, 79]
click at [304, 152] on div "More Property Types..." at bounding box center [291, 153] width 73 height 6
click at [287, 165] on div "Less Property Types..." at bounding box center [291, 163] width 73 height 6
click at [280, 154] on div "More Property Types..." at bounding box center [291, 153] width 73 height 6
click at [263, 98] on input "House" at bounding box center [262, 98] width 6 height 6
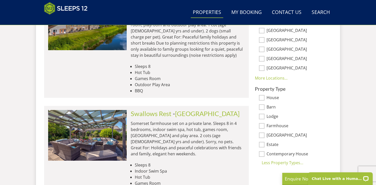
checkbox input "true"
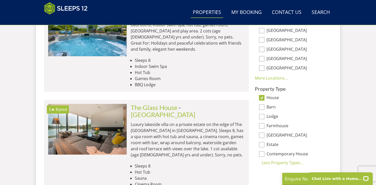
click at [283, 124] on label "Farmhouse" at bounding box center [297, 127] width 61 height 6
click at [265, 124] on input "Farmhouse" at bounding box center [262, 126] width 6 height 6
checkbox input "true"
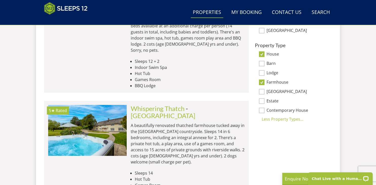
click at [279, 110] on label "Contemporary House" at bounding box center [297, 111] width 61 height 6
click at [265, 110] on input "Contemporary House" at bounding box center [262, 111] width 6 height 6
checkbox input "true"
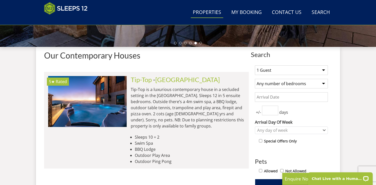
scroll to position [166, 0]
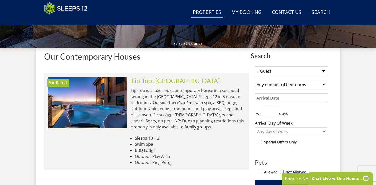
click at [325, 70] on select "1 Guest 2 Guests 3 Guests 4 Guests 5 Guests 6 Guests 7 Guests 8 Guests 9 Guests…" at bounding box center [291, 71] width 73 height 10
select select "12"
click at [255, 66] on select "1 Guest 2 Guests 3 Guests 4 Guests 5 Guests 6 Guests 7 Guests 8 Guests 9 Guests…" at bounding box center [291, 71] width 73 height 10
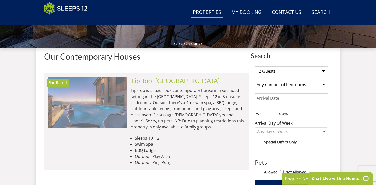
click at [114, 95] on img at bounding box center [87, 102] width 79 height 51
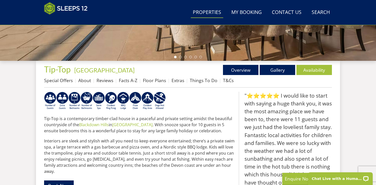
scroll to position [152, 0]
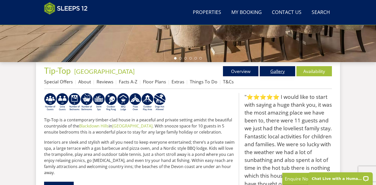
click at [275, 73] on link "Gallery" at bounding box center [278, 71] width 36 height 10
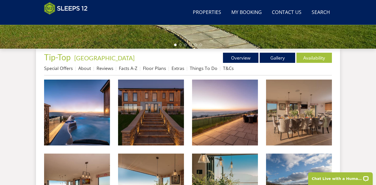
scroll to position [182, 0]
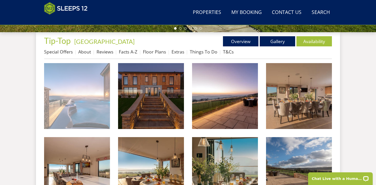
click at [82, 80] on img at bounding box center [77, 96] width 66 height 66
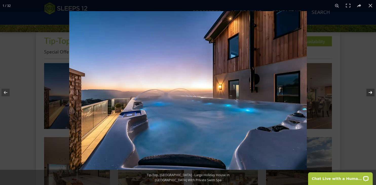
click at [371, 91] on button at bounding box center [368, 92] width 18 height 25
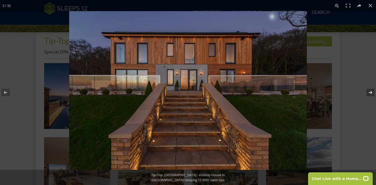
click at [371, 91] on button at bounding box center [368, 92] width 18 height 25
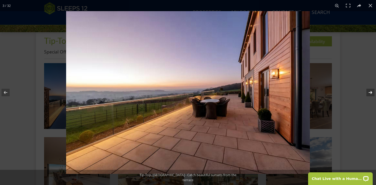
click at [371, 91] on button at bounding box center [368, 92] width 18 height 25
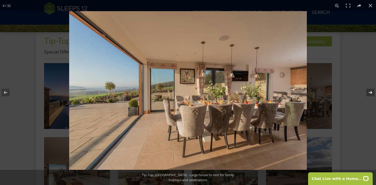
click at [371, 91] on button at bounding box center [368, 92] width 18 height 25
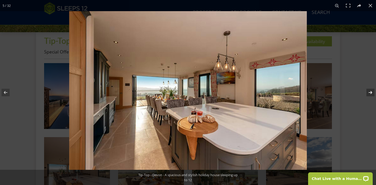
click at [371, 91] on button at bounding box center [368, 92] width 18 height 25
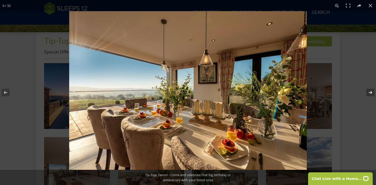
click at [371, 91] on button at bounding box center [368, 92] width 18 height 25
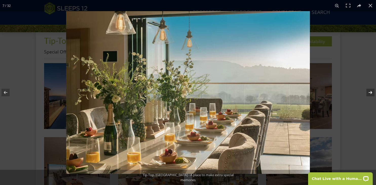
click at [371, 91] on button at bounding box center [368, 92] width 18 height 25
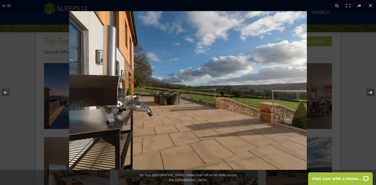
click at [371, 91] on button at bounding box center [368, 92] width 18 height 25
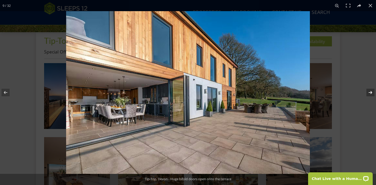
click at [371, 91] on button at bounding box center [368, 92] width 18 height 25
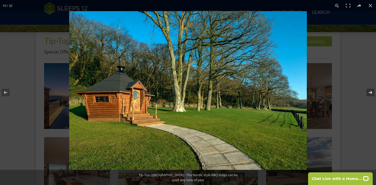
click at [371, 91] on button at bounding box center [368, 92] width 18 height 25
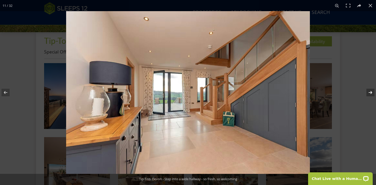
click at [371, 91] on button at bounding box center [368, 92] width 18 height 25
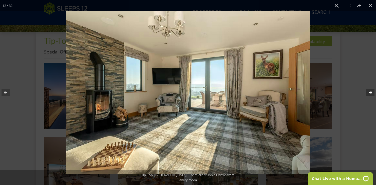
click at [371, 91] on button at bounding box center [368, 92] width 18 height 25
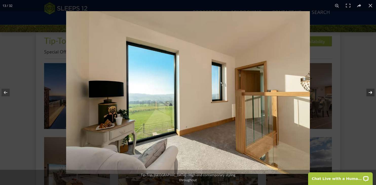
click at [371, 91] on button at bounding box center [368, 92] width 18 height 25
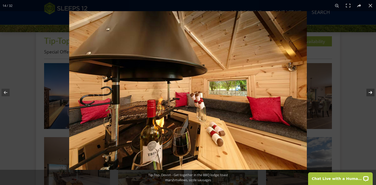
click at [371, 91] on button at bounding box center [368, 92] width 18 height 25
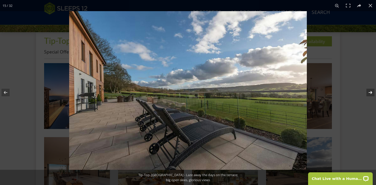
click at [371, 91] on button at bounding box center [368, 92] width 18 height 25
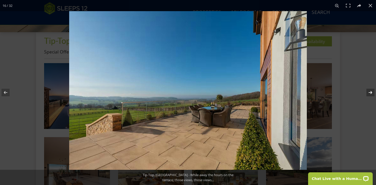
click at [371, 91] on button at bounding box center [368, 92] width 18 height 25
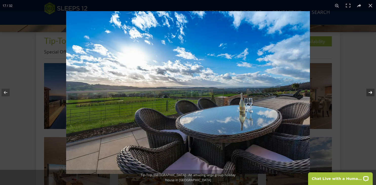
click at [371, 91] on button at bounding box center [368, 92] width 18 height 25
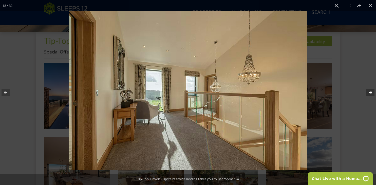
click at [371, 91] on button at bounding box center [368, 92] width 18 height 25
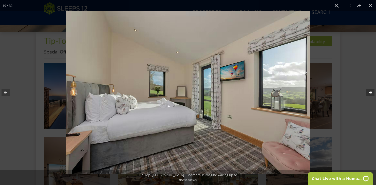
click at [371, 91] on button at bounding box center [368, 92] width 18 height 25
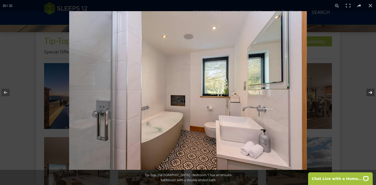
click at [371, 91] on button at bounding box center [368, 92] width 18 height 25
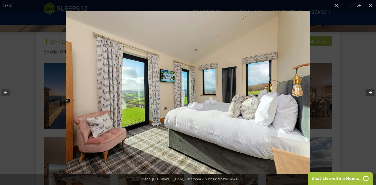
click at [371, 91] on button at bounding box center [368, 92] width 18 height 25
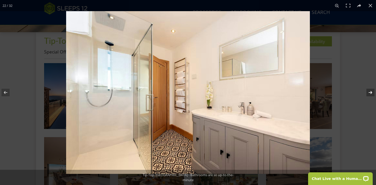
click at [371, 91] on button at bounding box center [368, 92] width 18 height 25
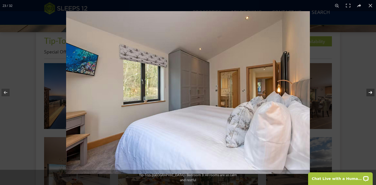
click at [371, 91] on button at bounding box center [368, 92] width 18 height 25
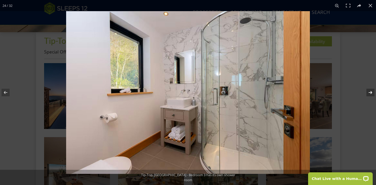
click at [371, 91] on button at bounding box center [368, 92] width 18 height 25
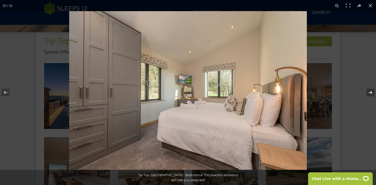
click at [371, 91] on button at bounding box center [368, 92] width 18 height 25
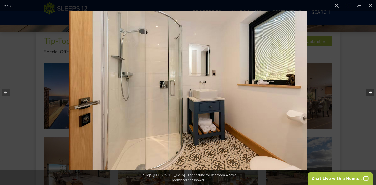
click at [371, 91] on button at bounding box center [368, 92] width 18 height 25
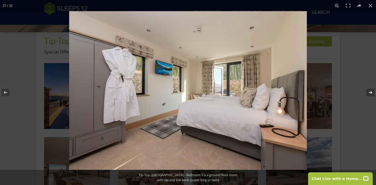
click at [371, 91] on button at bounding box center [368, 92] width 18 height 25
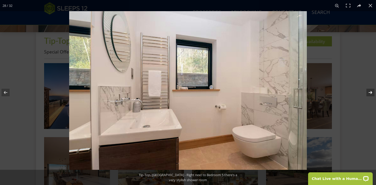
click at [371, 91] on button at bounding box center [368, 92] width 18 height 25
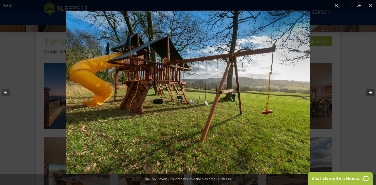
click at [371, 91] on button at bounding box center [368, 92] width 18 height 25
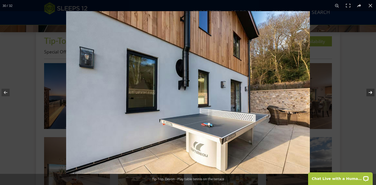
click at [371, 91] on button at bounding box center [368, 92] width 18 height 25
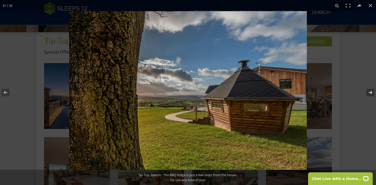
click at [371, 91] on button at bounding box center [368, 92] width 18 height 25
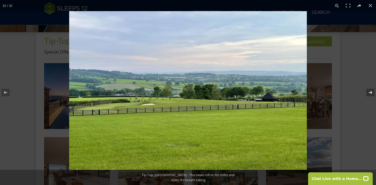
click at [371, 91] on button at bounding box center [368, 92] width 18 height 25
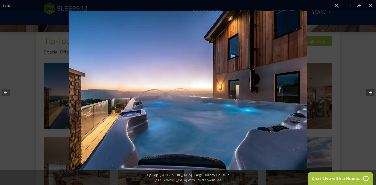
click at [371, 91] on button at bounding box center [368, 92] width 18 height 25
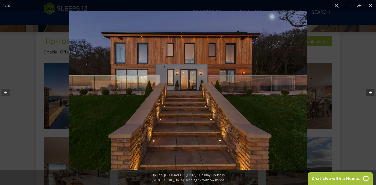
click at [371, 91] on button at bounding box center [368, 92] width 18 height 25
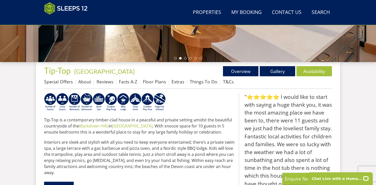
select select "12"
